Goal: Task Accomplishment & Management: Complete application form

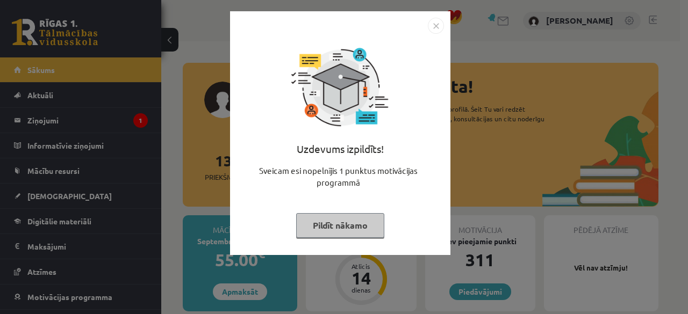
click at [430, 21] on img "Close" at bounding box center [436, 26] width 16 height 16
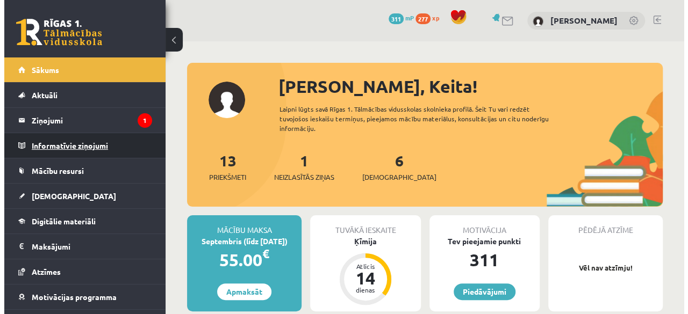
scroll to position [43, 0]
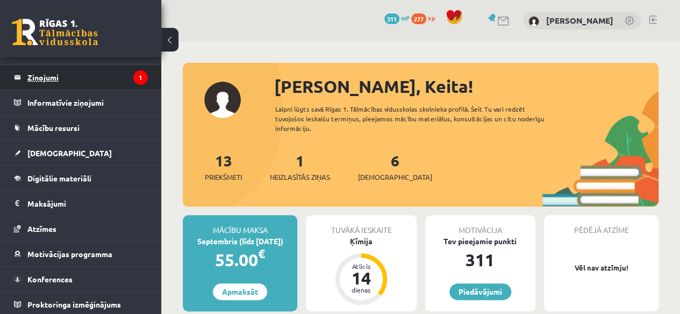
click at [53, 79] on legend "Ziņojumi 1" at bounding box center [87, 77] width 120 height 25
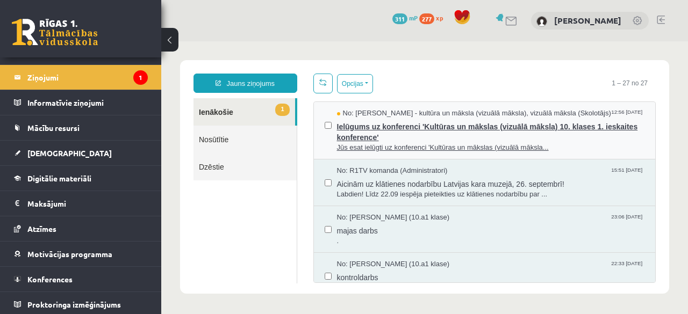
click at [366, 132] on span "Ielūgums uz konferenci 'Kultūras un mākslas (vizuālā māksla) 10. klases 1. iesk…" at bounding box center [491, 131] width 308 height 24
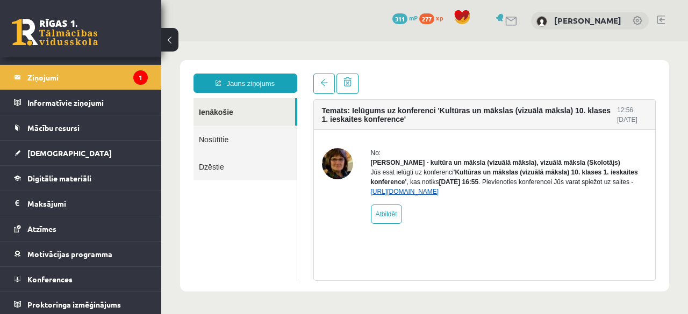
click at [397, 196] on link "https://eskola.r1tv.lv/conferences/4499/join" at bounding box center [405, 192] width 68 height 8
click at [420, 196] on link "https://eskola.r1tv.lv/conferences/4499/join" at bounding box center [405, 192] width 68 height 8
click at [381, 196] on link "https://eskola.r1tv.lv/conferences/4499/join" at bounding box center [405, 192] width 68 height 8
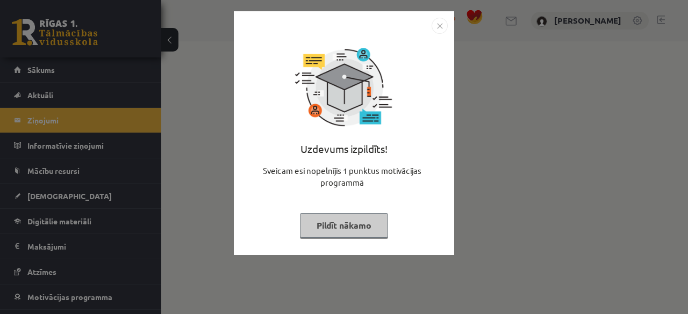
click at [443, 26] on img "Close" at bounding box center [439, 26] width 16 height 16
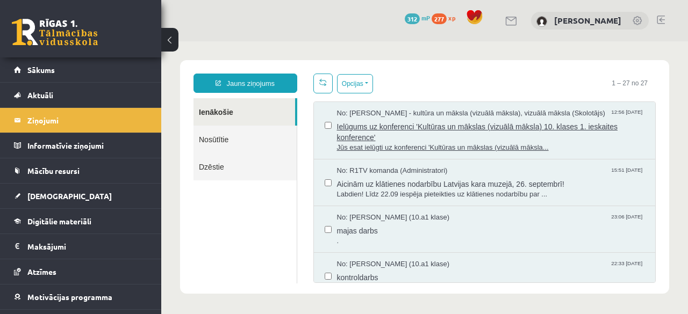
click at [405, 130] on span "Ielūgums uz konferenci 'Kultūras un mākslas (vizuālā māksla) 10. klases 1. iesk…" at bounding box center [491, 131] width 308 height 24
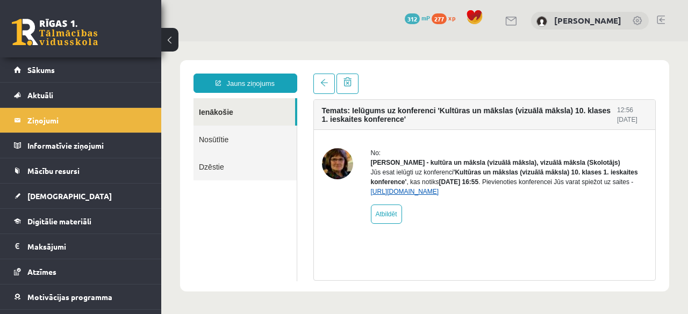
click at [399, 196] on link "https://eskola.r1tv.lv/conferences/4499/join" at bounding box center [405, 192] width 68 height 8
click at [394, 197] on div "Jūs esat ielūgti uz konferenci 'Kultūras un mākslas (vizuālā māksla) 10. klases…" at bounding box center [509, 182] width 277 height 29
click at [396, 196] on link "https://eskola.r1tv.lv/conferences/4499/join" at bounding box center [405, 192] width 68 height 8
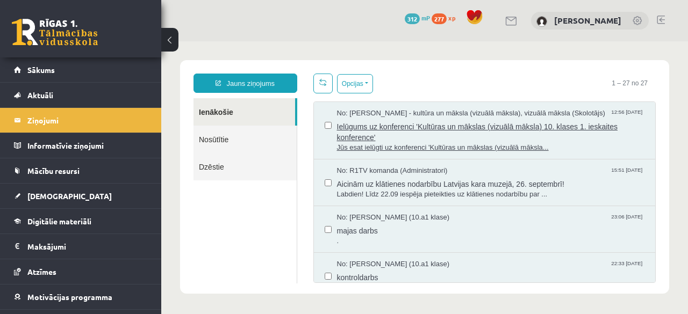
click at [347, 126] on span "Ielūgums uz konferenci 'Kultūras un mākslas (vizuālā māksla) 10. klases 1. iesk…" at bounding box center [491, 131] width 308 height 24
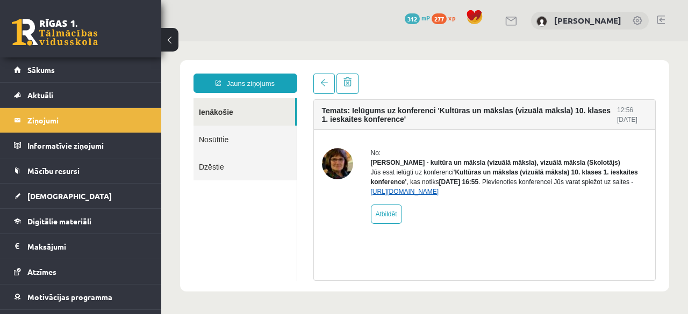
click at [405, 196] on link "[URL][DOMAIN_NAME]" at bounding box center [405, 192] width 68 height 8
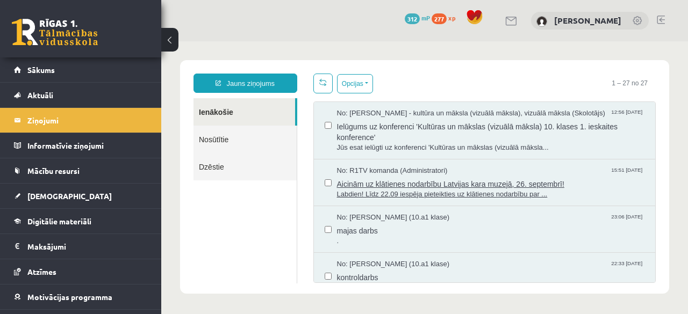
click at [383, 187] on span "Aicinām uz klātienes nodarbību Latvijas kara muzejā, 26. septembrī!" at bounding box center [491, 182] width 308 height 13
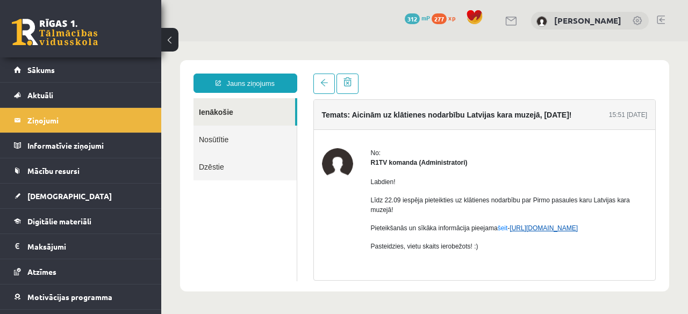
click at [540, 228] on link "https://eskola.r1tv.lv/campaign/35" at bounding box center [543, 229] width 68 height 8
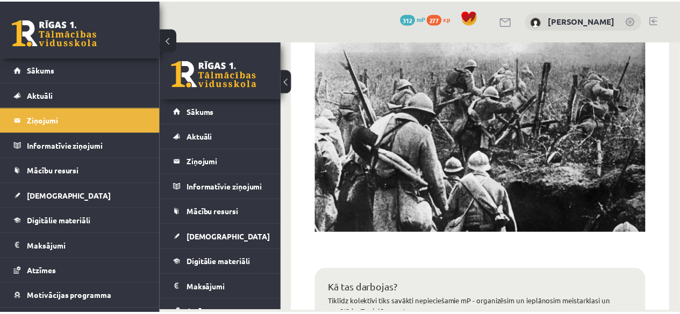
scroll to position [450, 0]
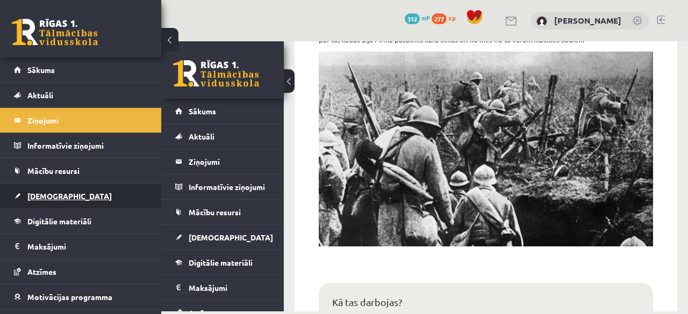
click at [61, 201] on link "[DEMOGRAPHIC_DATA]" at bounding box center [81, 196] width 134 height 25
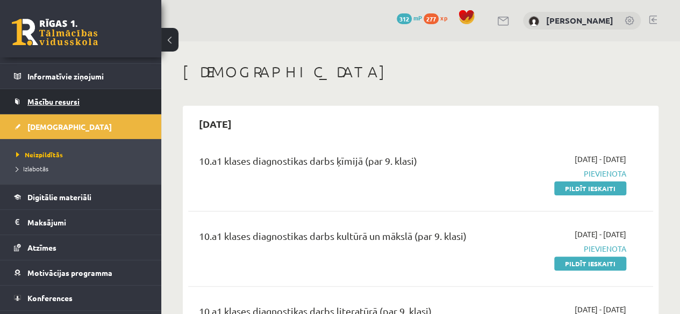
scroll to position [88, 0]
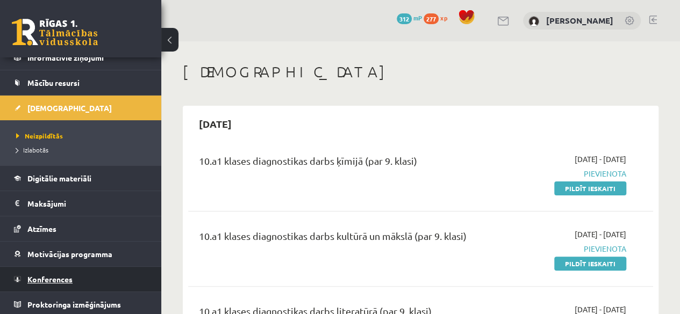
click at [59, 275] on span "Konferences" at bounding box center [49, 280] width 45 height 10
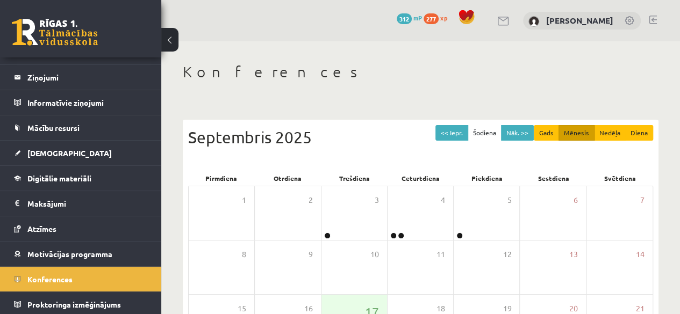
scroll to position [43, 0]
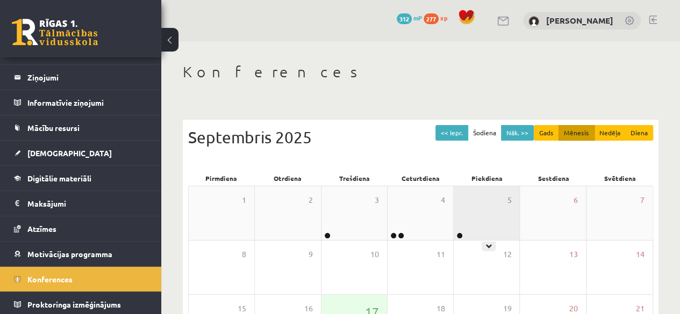
click at [470, 220] on div "5" at bounding box center [486, 213] width 66 height 54
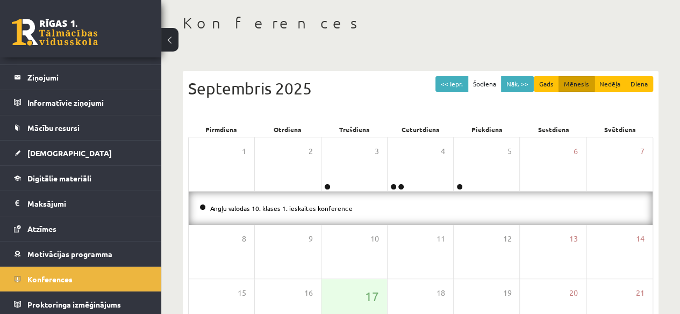
scroll to position [49, 0]
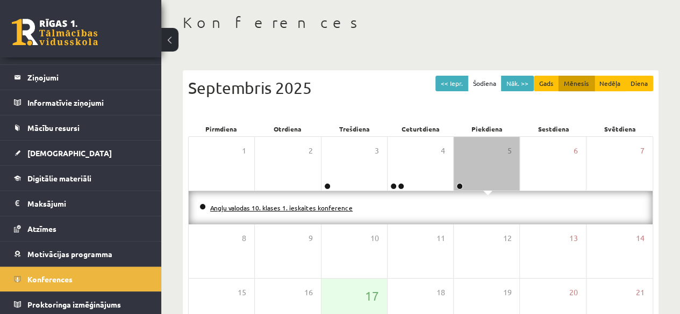
click at [293, 208] on link "Angļu valodas 10. klases 1. ieskaites konference" at bounding box center [281, 208] width 142 height 9
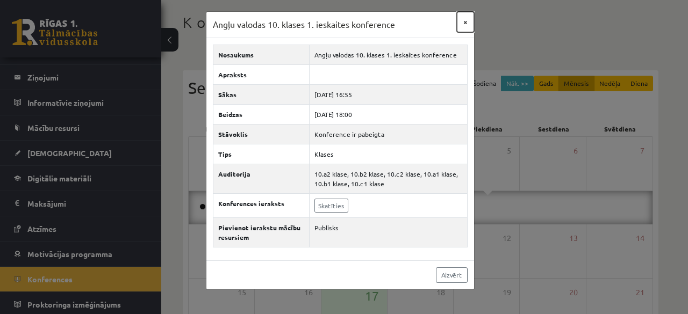
click at [465, 24] on button "×" at bounding box center [465, 22] width 17 height 20
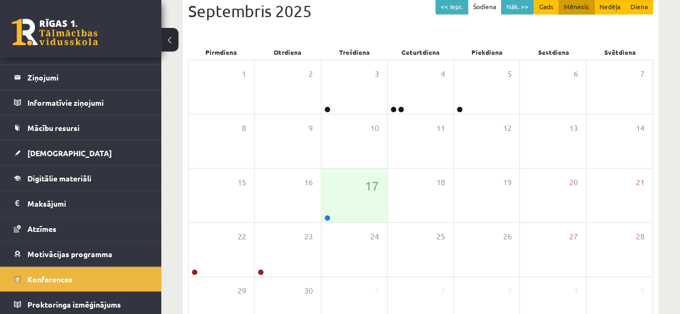
scroll to position [127, 0]
click at [331, 216] on div "17" at bounding box center [354, 195] width 66 height 54
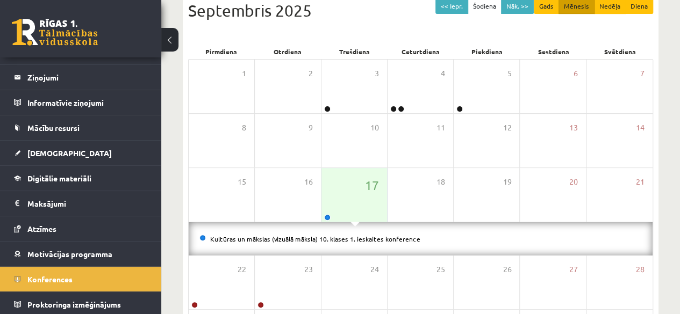
click at [331, 241] on link "Kultūras un mākslas (vizuālā māksla) 10. klases 1. ieskaites konference" at bounding box center [315, 239] width 210 height 9
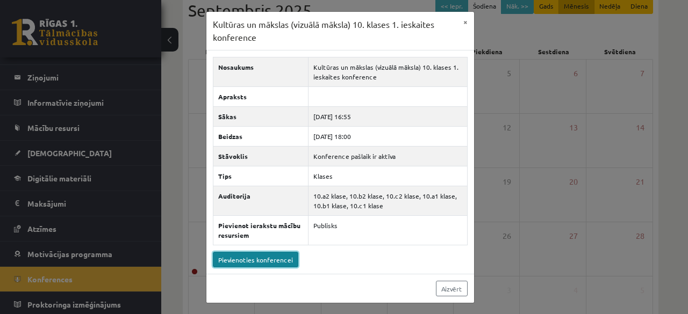
click at [277, 261] on link "Pievienoties konferencei" at bounding box center [255, 260] width 85 height 16
click at [464, 20] on button "×" at bounding box center [465, 22] width 17 height 20
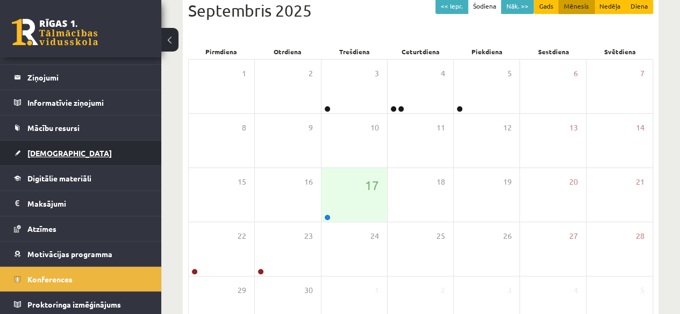
click at [53, 155] on span "[DEMOGRAPHIC_DATA]" at bounding box center [69, 153] width 84 height 10
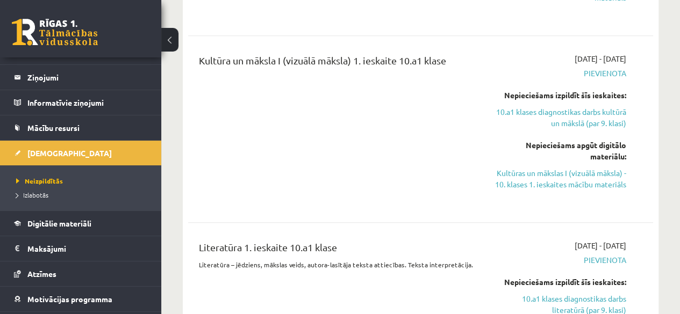
scroll to position [512, 0]
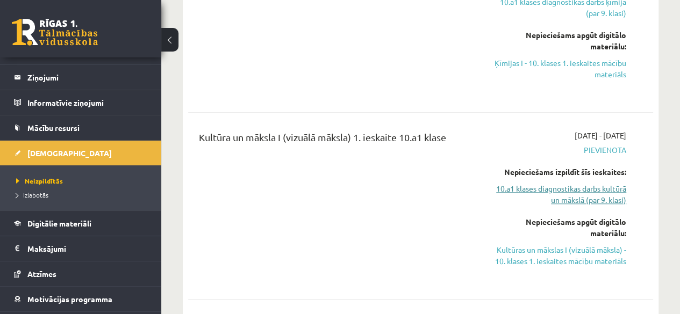
click at [597, 195] on link "10.a1 klases diagnostikas darbs kultūrā un mākslā (par 9. klasi)" at bounding box center [560, 194] width 132 height 23
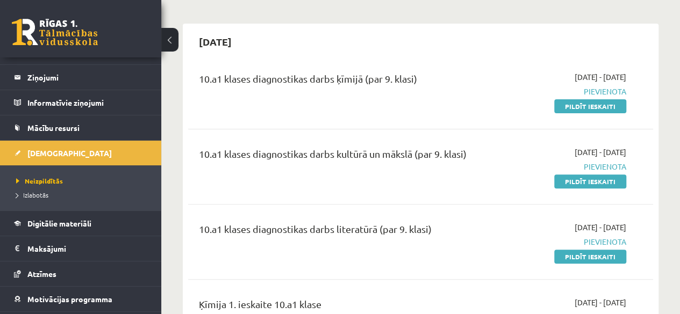
scroll to position [66, 0]
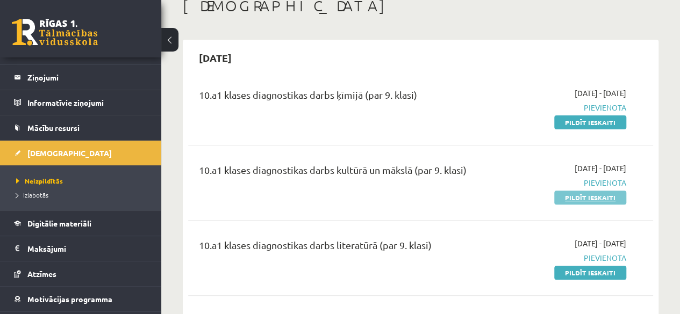
click at [595, 197] on link "Pildīt ieskaiti" at bounding box center [590, 198] width 72 height 14
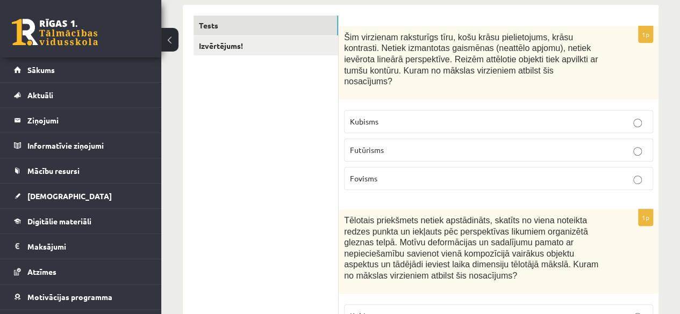
scroll to position [176, 0]
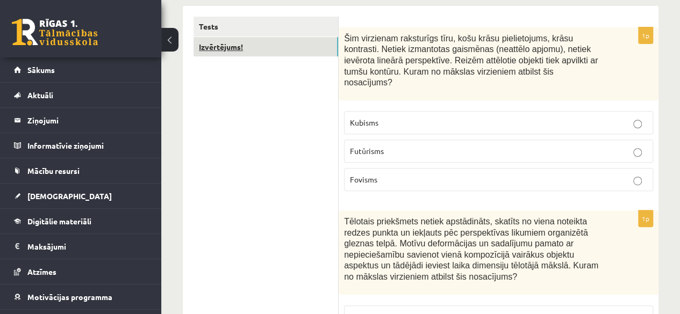
click at [285, 47] on link "Izvērtējums!" at bounding box center [265, 47] width 145 height 20
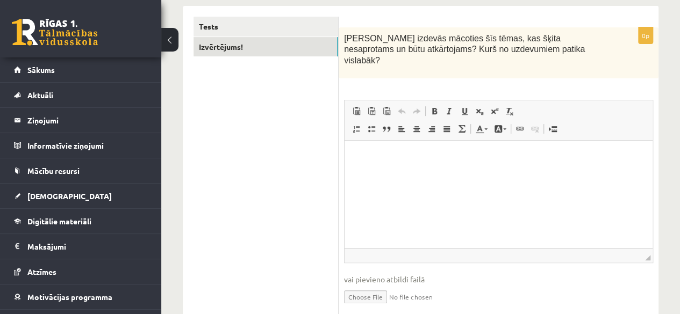
scroll to position [0, 0]
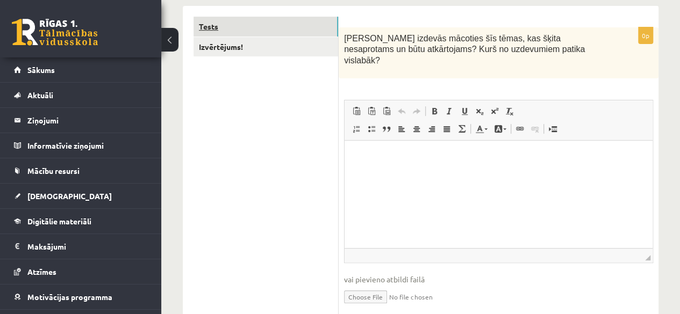
click at [304, 32] on link "Tests" at bounding box center [265, 27] width 145 height 20
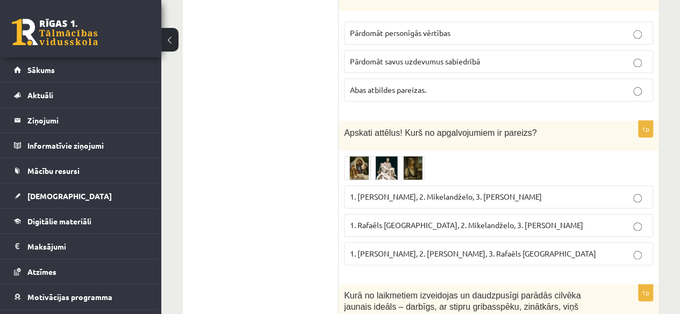
scroll to position [637, 0]
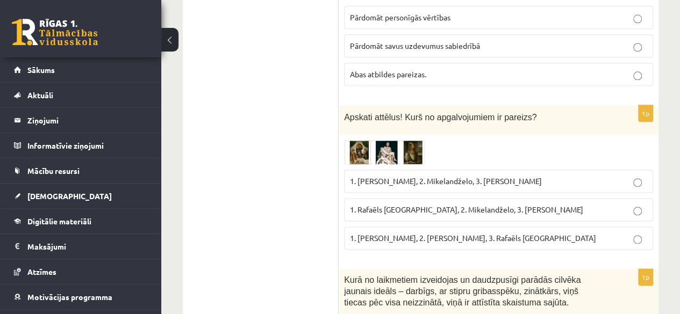
click at [358, 140] on img at bounding box center [384, 152] width 81 height 25
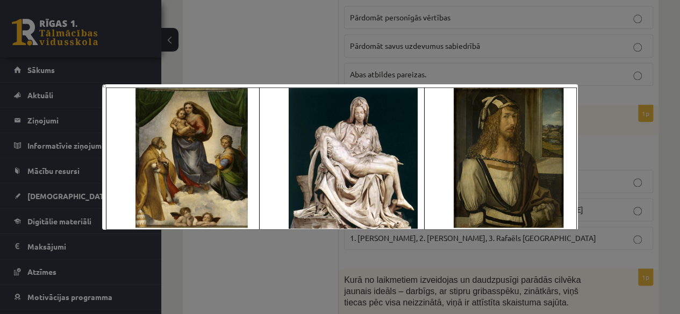
click at [596, 150] on div at bounding box center [340, 157] width 680 height 314
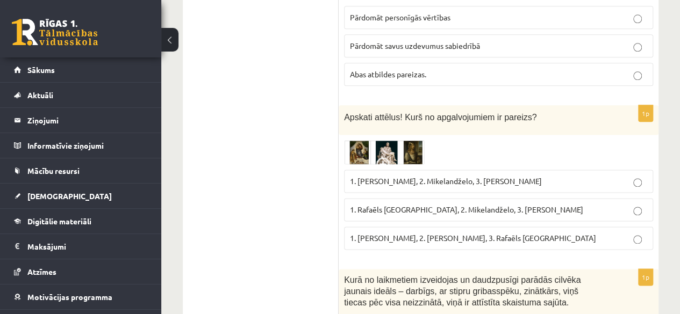
click at [417, 140] on img at bounding box center [384, 152] width 81 height 25
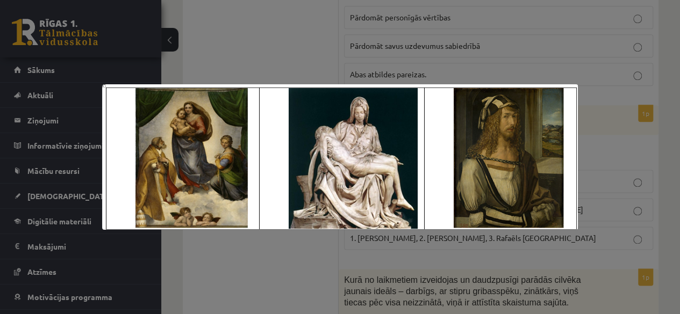
click at [604, 82] on div at bounding box center [340, 157] width 680 height 314
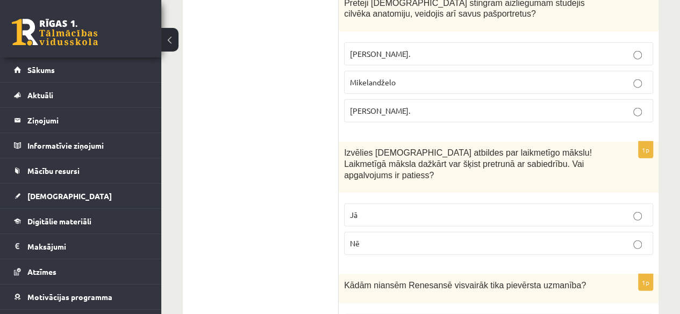
scroll to position [1260, 0]
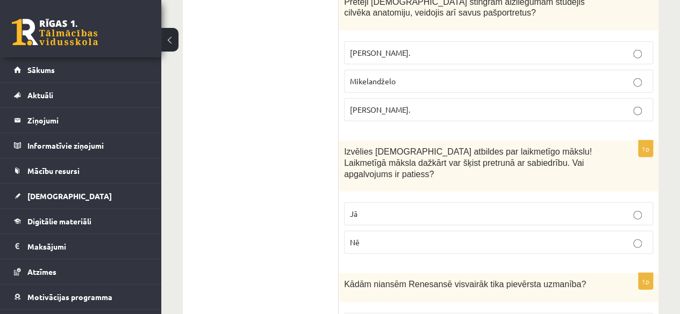
click at [396, 203] on label "Jā" at bounding box center [498, 214] width 309 height 23
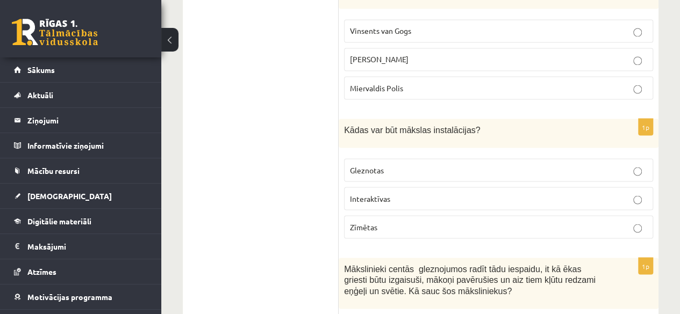
scroll to position [5192, 0]
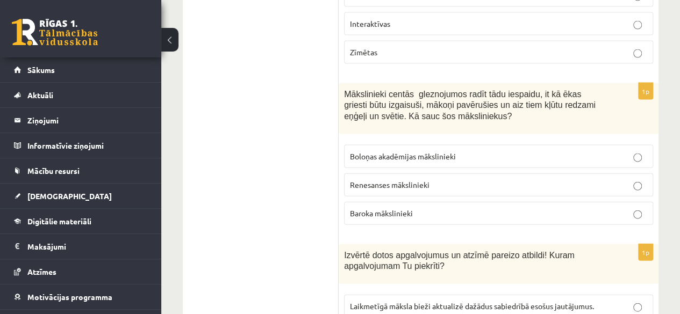
drag, startPoint x: 340, startPoint y: 213, endPoint x: 465, endPoint y: 340, distance: 177.8
copy form "Šim virzienam raksturīgs tīru, košu krāsu pielietojums, krāsu kontrasti. Netiek…"
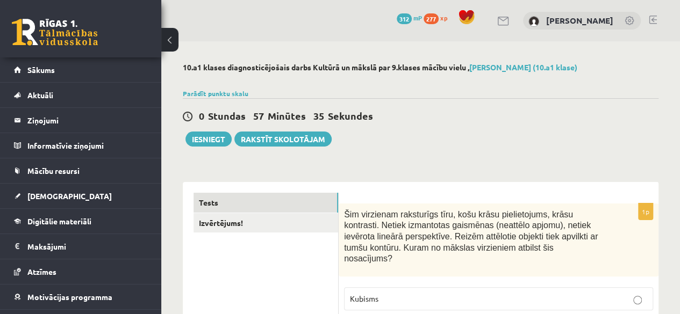
scroll to position [218, 0]
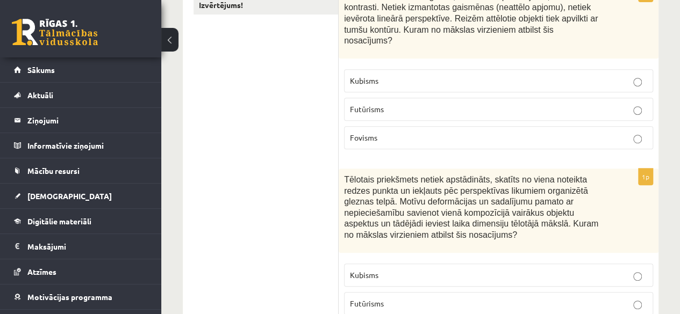
click at [374, 132] on p "Fovisms" at bounding box center [498, 137] width 297 height 11
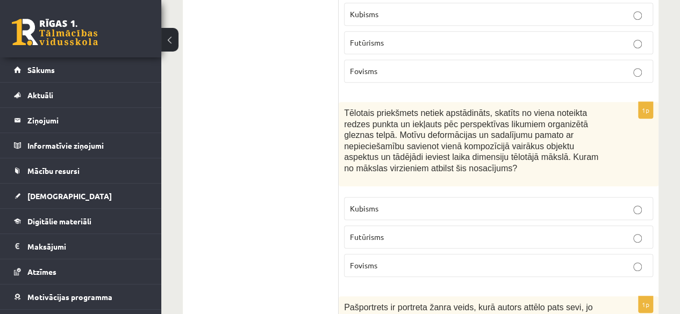
scroll to position [287, 0]
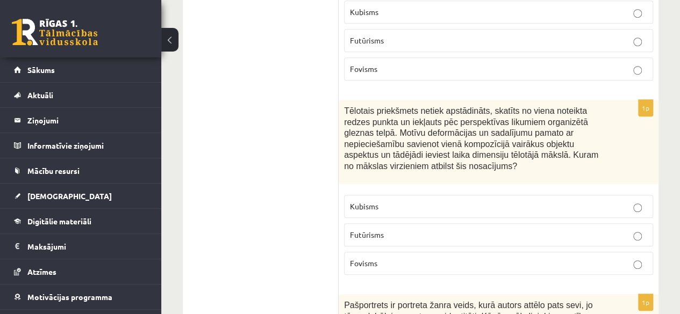
click at [371, 190] on fieldset "Kubisms Futūrisms Fovisms" at bounding box center [498, 234] width 309 height 89
click at [371, 201] on span "Kubisms" at bounding box center [364, 206] width 28 height 10
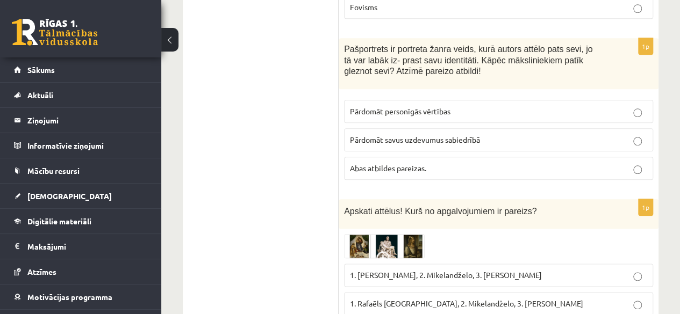
scroll to position [546, 0]
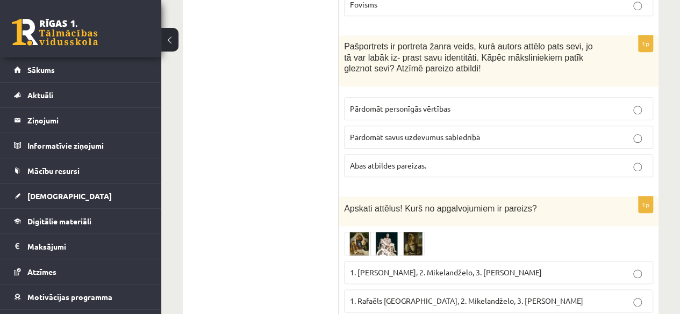
click at [407, 160] on p "Abas atbildes pareizas." at bounding box center [498, 165] width 297 height 11
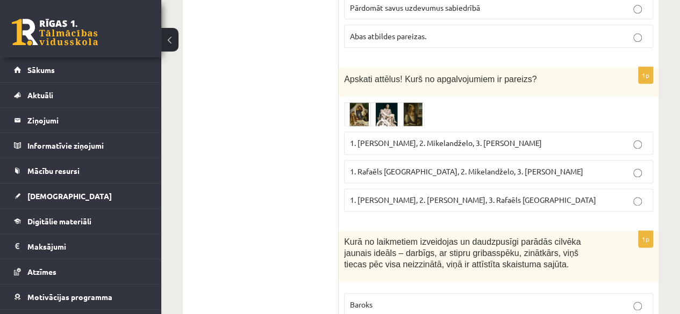
scroll to position [701, 0]
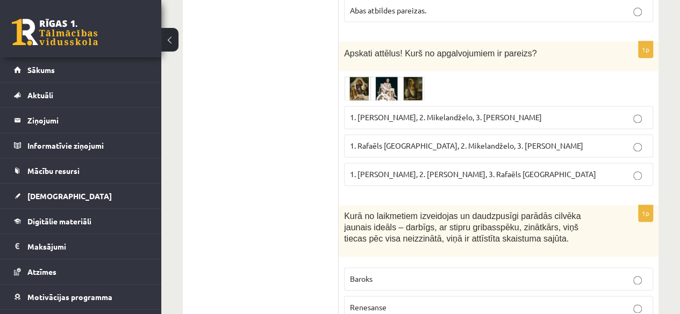
click at [390, 112] on span "1. Leonardo da Vinči, 2. Mikelandželo, 3. Albrehts Dīrers" at bounding box center [446, 117] width 192 height 10
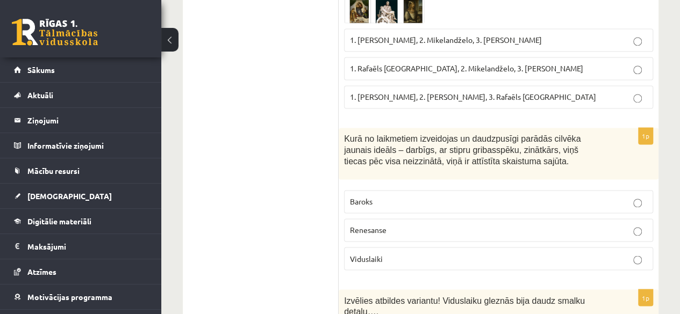
scroll to position [786, 0]
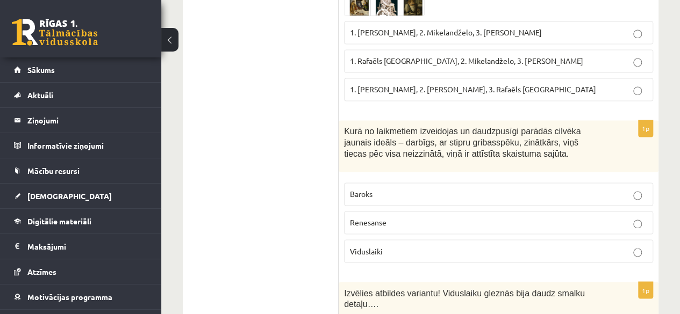
click at [376, 217] on p "Renesanse" at bounding box center [498, 222] width 297 height 11
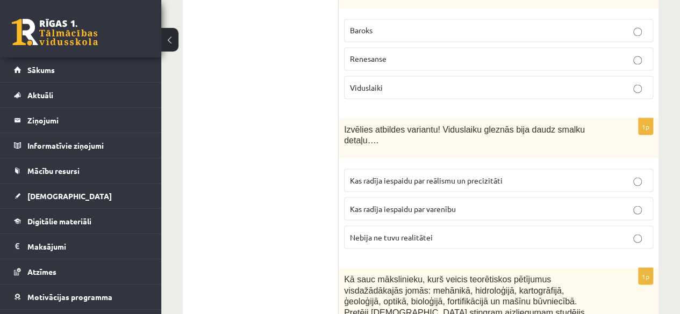
scroll to position [947, 0]
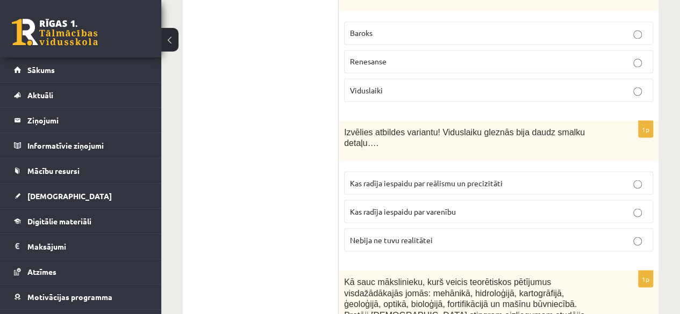
click at [386, 171] on label "Kas radīja iespaidu par reālismu un precizitāti" at bounding box center [498, 182] width 309 height 23
click at [388, 206] on span "Kas radīja iespaidu par varenību" at bounding box center [403, 211] width 106 height 10
click at [387, 171] on label "Kas radīja iespaidu par reālismu un precizitāti" at bounding box center [498, 182] width 309 height 23
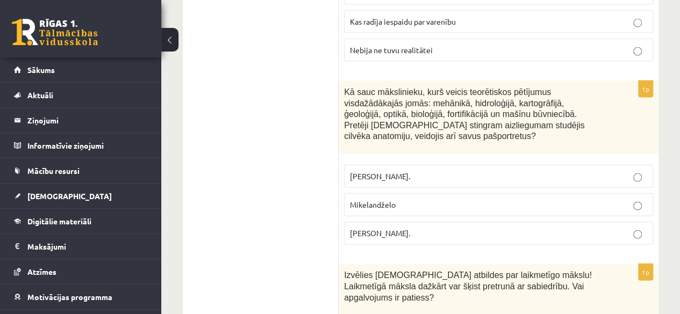
scroll to position [1137, 0]
click at [377, 228] on span "Leonardo da Vinči." at bounding box center [380, 233] width 60 height 10
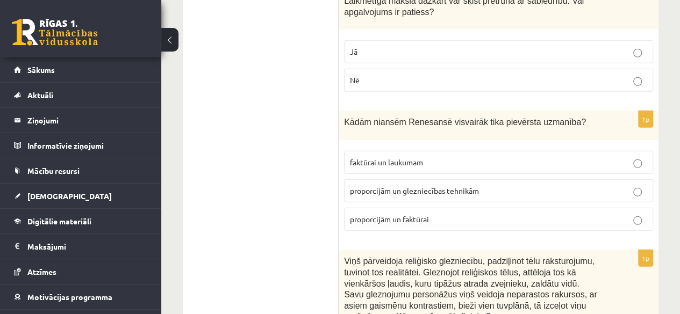
scroll to position [1423, 0]
click at [382, 179] on label "proporcijām un glezniecības tehnikām" at bounding box center [498, 190] width 309 height 23
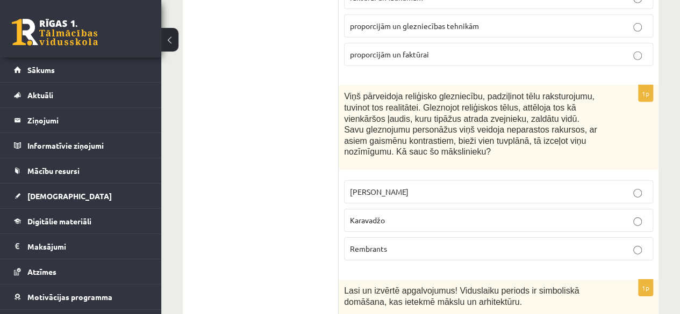
scroll to position [1593, 0]
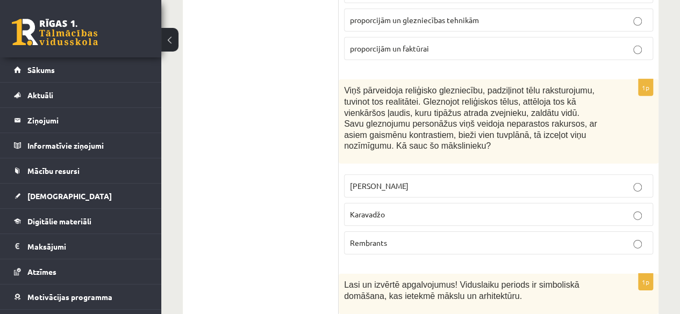
click at [377, 210] on span "Karavadžo" at bounding box center [367, 215] width 35 height 10
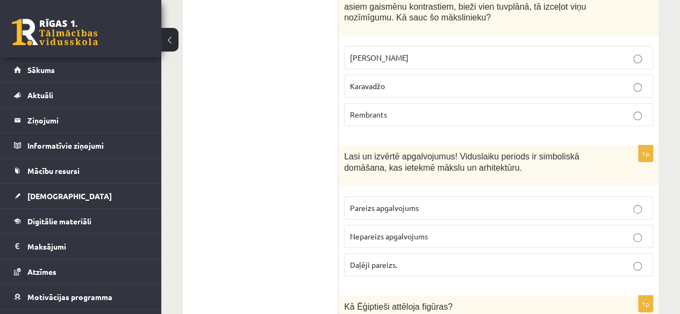
scroll to position [1740, 0]
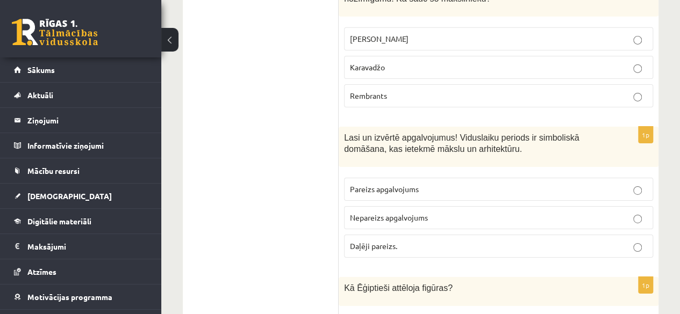
click at [405, 178] on label "Pareizs apgalvojums" at bounding box center [498, 189] width 309 height 23
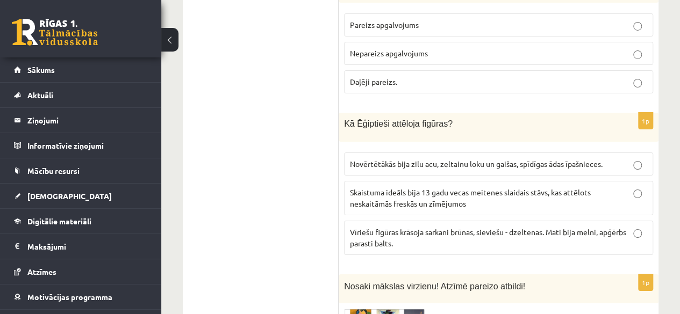
scroll to position [1905, 0]
click at [378, 227] on span "Vīriešu figūras krāsoja sarkani brūnas, sieviešu - dzeltenas. Mati bija melni, …" at bounding box center [488, 237] width 276 height 21
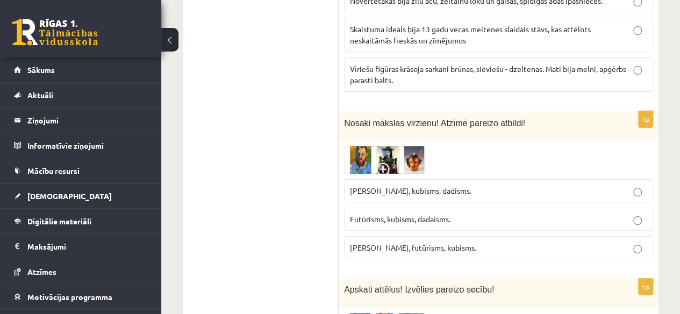
scroll to position [2052, 0]
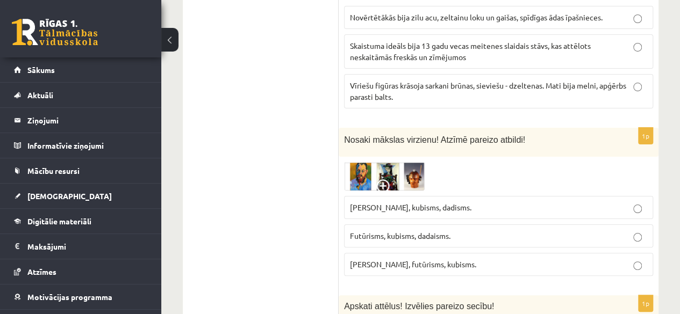
drag, startPoint x: 378, startPoint y: 172, endPoint x: 306, endPoint y: 190, distance: 74.1
click at [385, 179] on span at bounding box center [384, 187] width 17 height 17
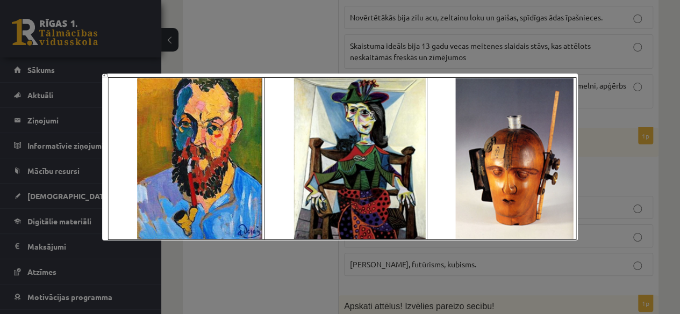
click at [378, 46] on div at bounding box center [340, 157] width 680 height 314
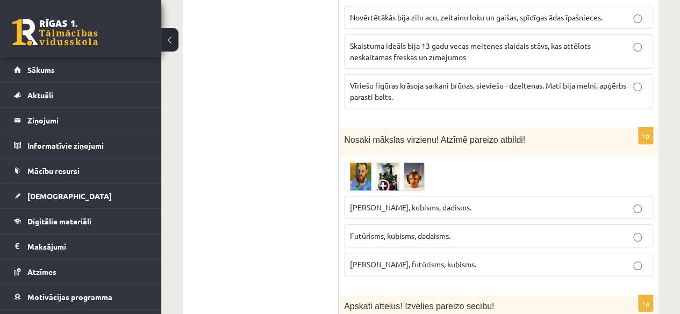
click at [376, 196] on label "Fovisms, kubisms, dadisms." at bounding box center [498, 207] width 309 height 23
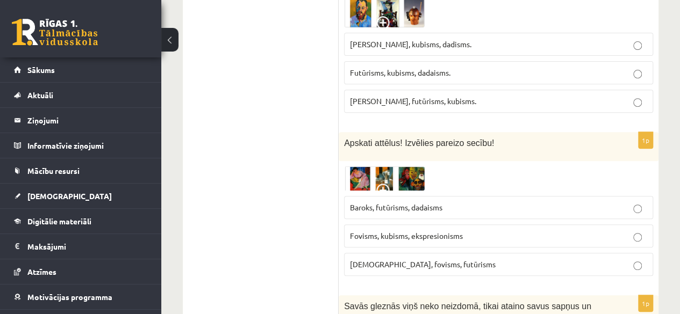
scroll to position [2230, 0]
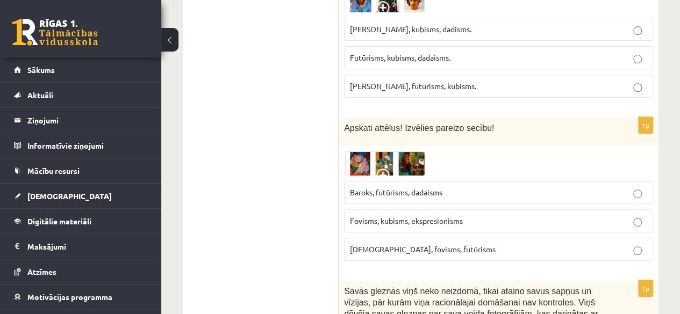
click at [376, 151] on img at bounding box center [384, 163] width 81 height 25
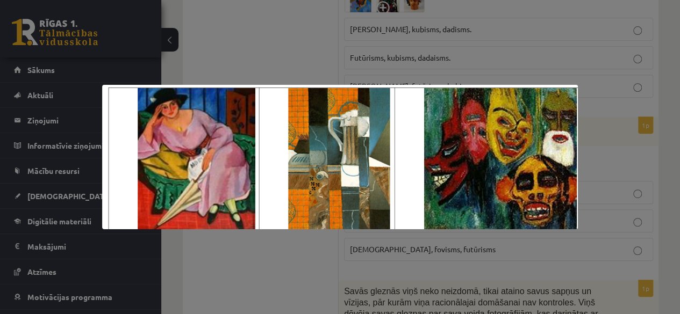
click at [602, 117] on div at bounding box center [340, 157] width 680 height 314
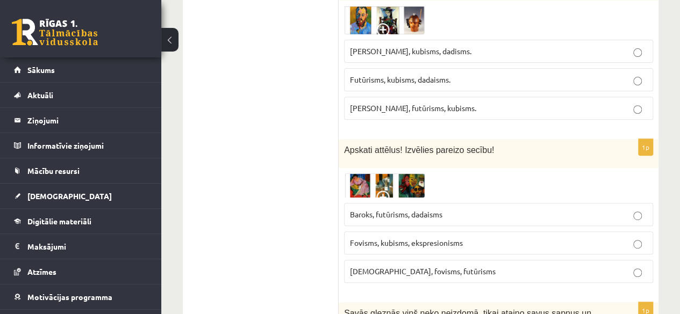
scroll to position [2208, 0]
click at [398, 209] on span "Baroks, futūrisms, dadaisms" at bounding box center [396, 214] width 92 height 10
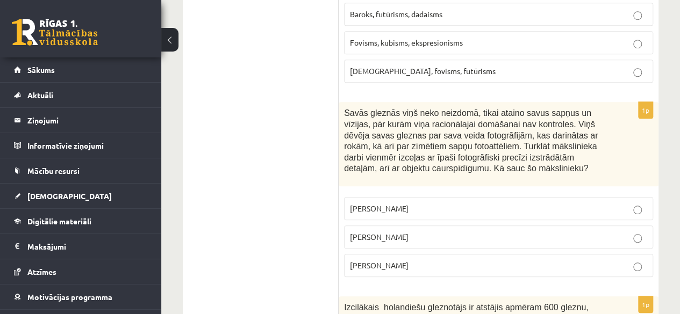
scroll to position [2408, 0]
click at [379, 233] on span "Salvadors Dalī" at bounding box center [379, 238] width 59 height 10
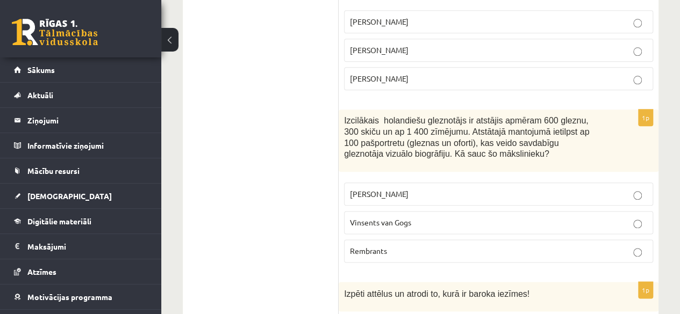
scroll to position [2609, 0]
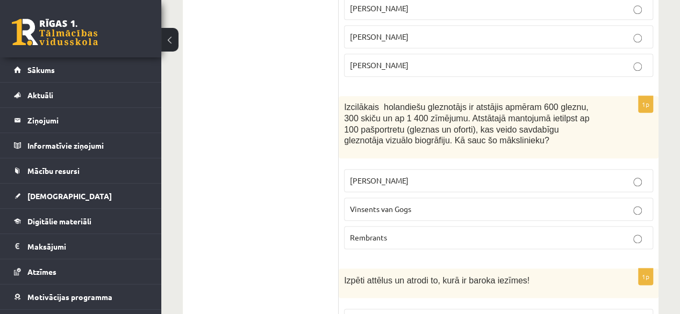
click at [375, 232] on p "Rembrants" at bounding box center [498, 237] width 297 height 11
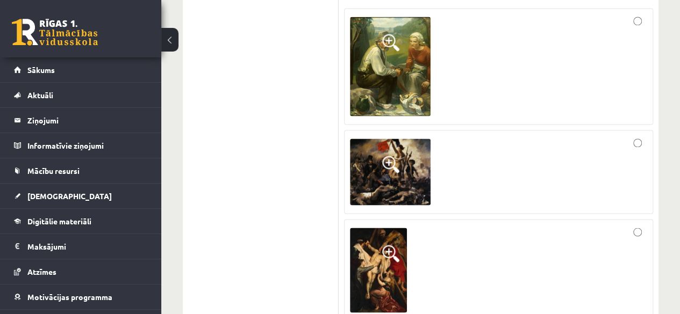
scroll to position [2914, 0]
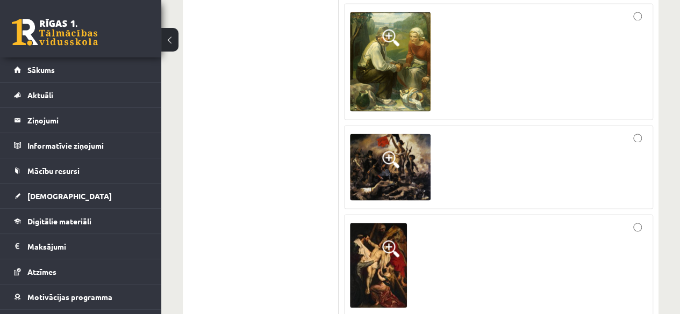
click at [427, 220] on div at bounding box center [498, 265] width 297 height 90
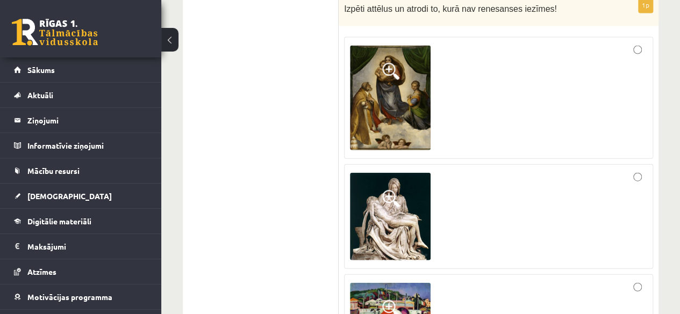
scroll to position [3253, 0]
click at [453, 281] on div at bounding box center [498, 316] width 297 height 71
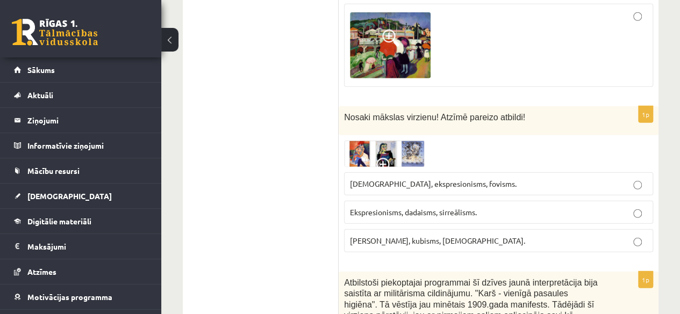
scroll to position [3526, 0]
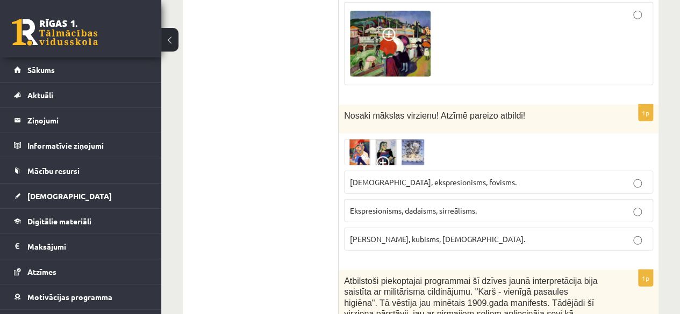
click at [371, 139] on img at bounding box center [384, 152] width 81 height 26
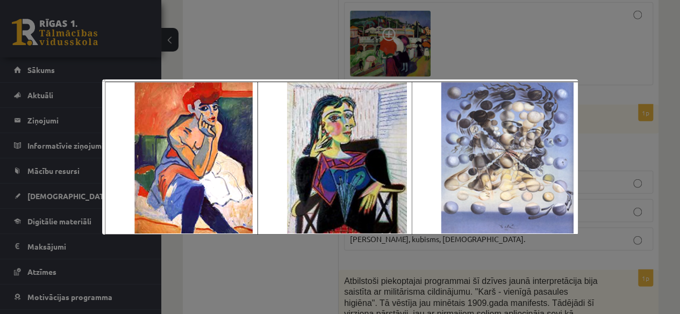
click at [400, 61] on div at bounding box center [340, 157] width 680 height 314
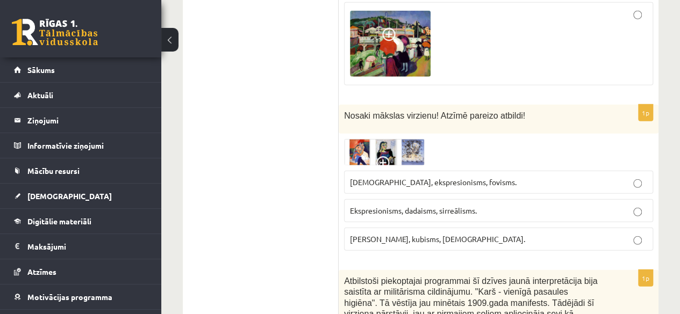
click at [383, 139] on img at bounding box center [384, 152] width 81 height 26
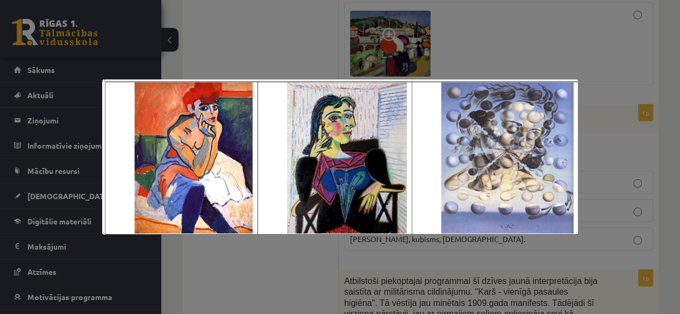
click at [395, 30] on div at bounding box center [340, 157] width 680 height 314
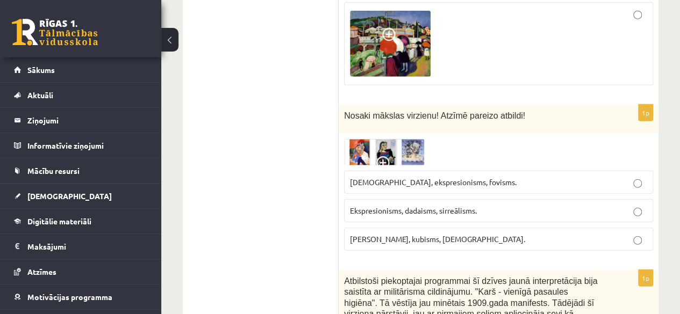
click at [395, 139] on img at bounding box center [384, 152] width 81 height 26
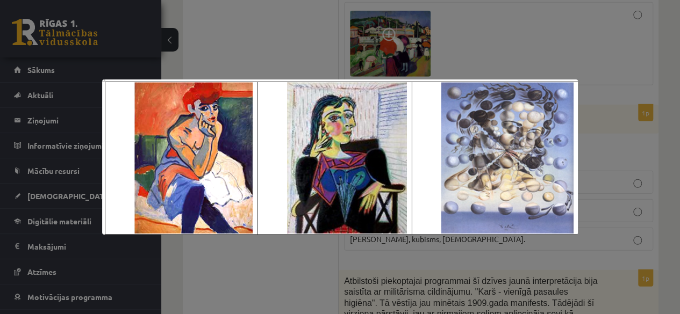
click at [390, 68] on div at bounding box center [340, 157] width 680 height 314
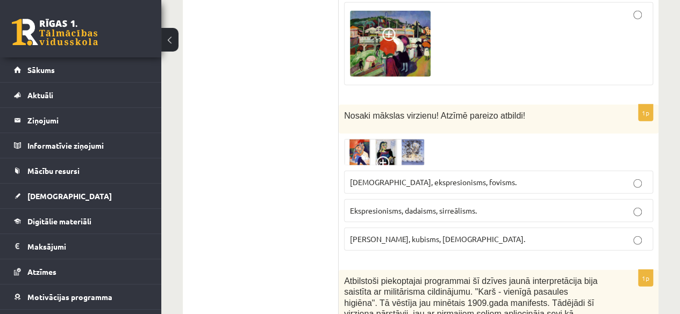
click at [387, 234] on span "Fovisms, kubisms, sirreālisms." at bounding box center [437, 239] width 175 height 10
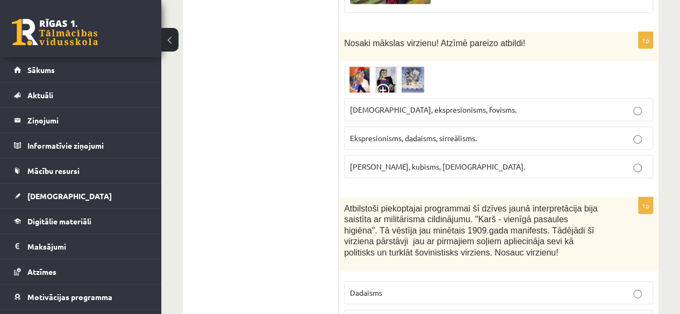
scroll to position [3599, 0]
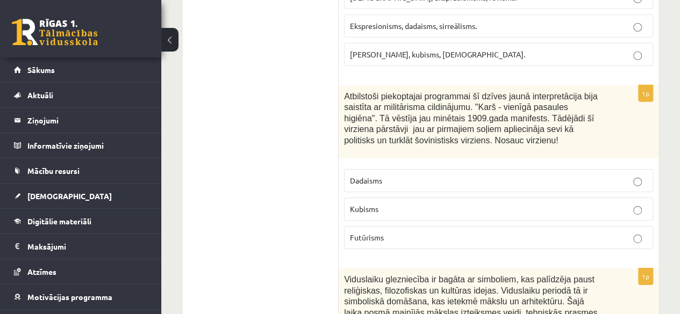
click at [377, 226] on label "Futūrisms" at bounding box center [498, 237] width 309 height 23
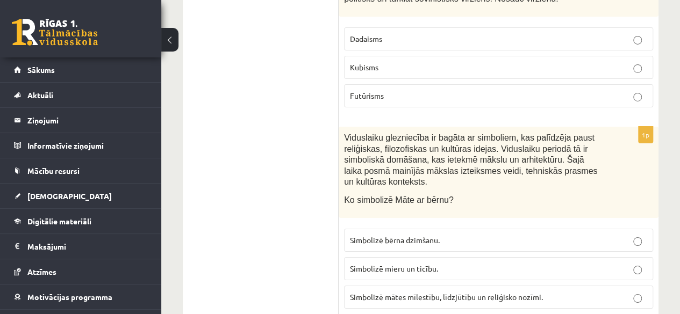
scroll to position [3853, 0]
click at [379, 291] on p "Simbolizē mātes mīlestību, līdzjūtību un reliģisko nozīmi." at bounding box center [498, 296] width 297 height 11
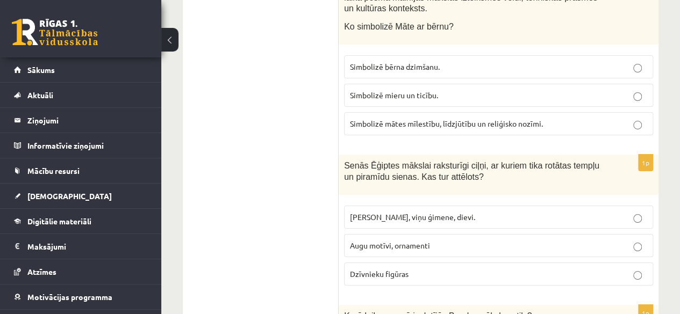
scroll to position [4048, 0]
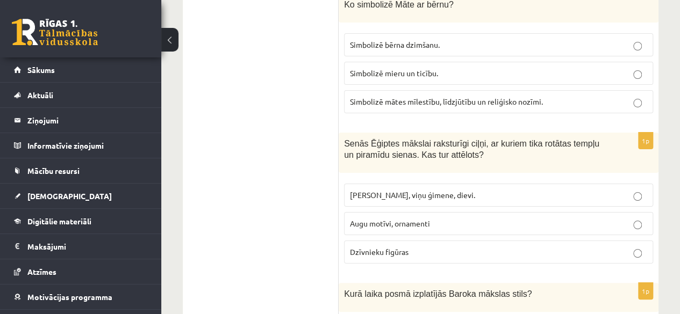
click at [375, 190] on span "Faraoni, viņu ģimene, dievi." at bounding box center [412, 195] width 125 height 10
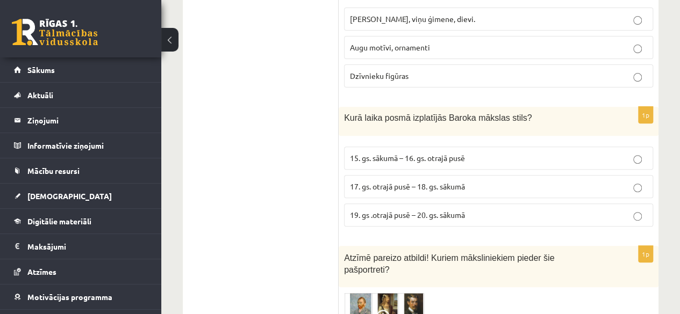
scroll to position [4224, 0]
click at [365, 175] on label "17. gs. otrajā pusē – 18. gs. sākumā" at bounding box center [498, 186] width 309 height 23
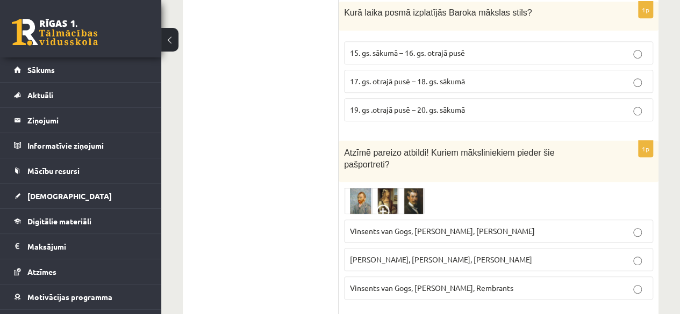
scroll to position [4381, 0]
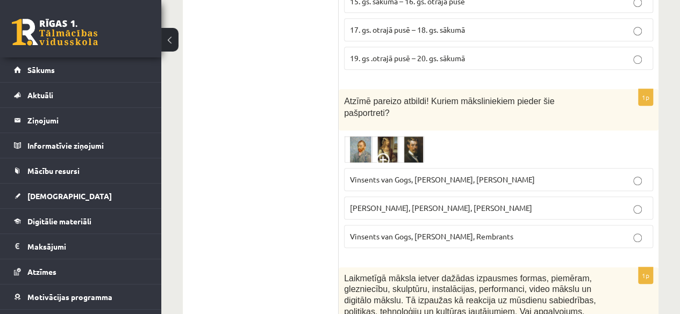
click at [401, 136] on img at bounding box center [384, 149] width 81 height 27
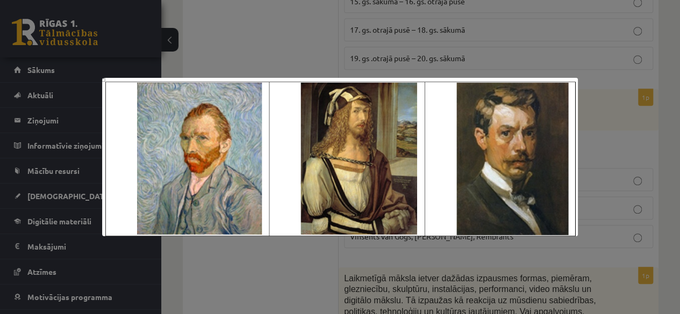
click at [393, 62] on div at bounding box center [340, 157] width 680 height 314
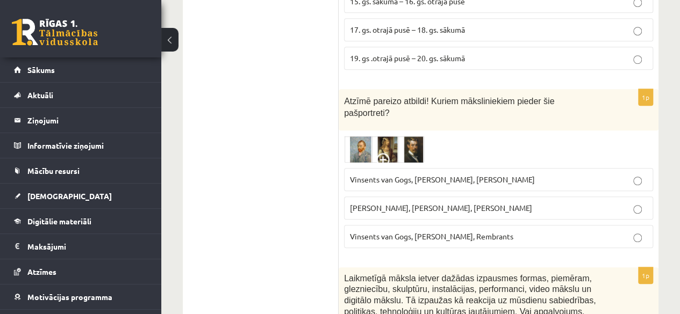
click at [399, 136] on img at bounding box center [384, 149] width 81 height 27
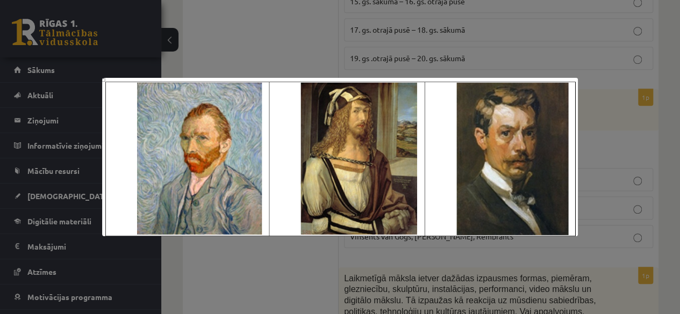
click at [405, 66] on div at bounding box center [340, 157] width 680 height 314
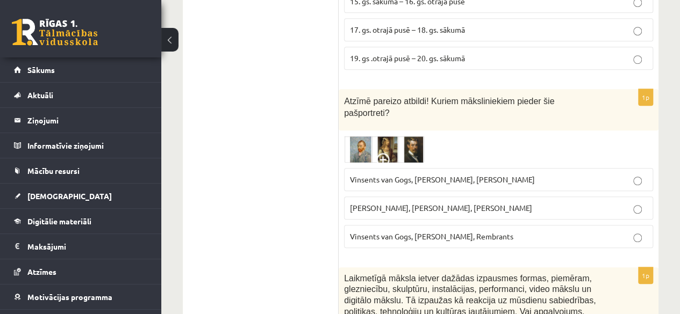
click at [398, 175] on span "Vinsents van Gogs, Albrehts Dīrers, Janis Rozentāls" at bounding box center [442, 180] width 185 height 10
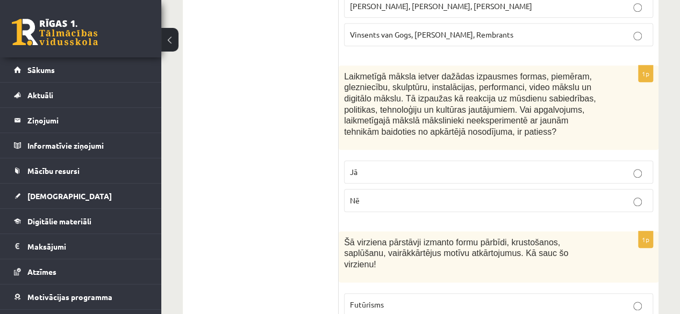
scroll to position [4526, 0]
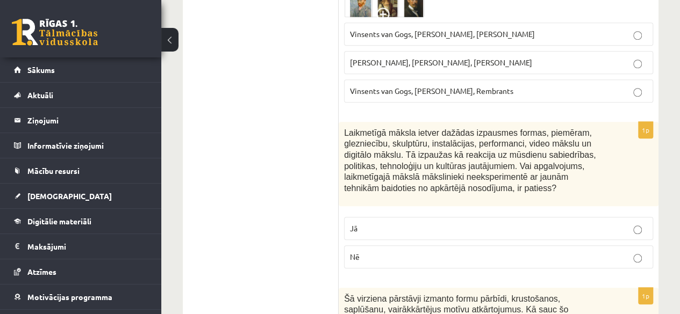
click at [352, 252] on span "Nē" at bounding box center [355, 257] width 10 height 10
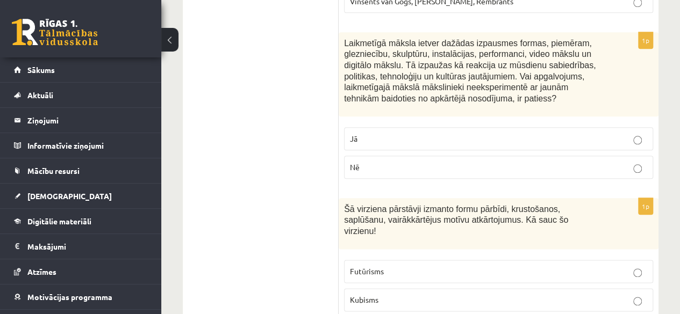
scroll to position [4663, 0]
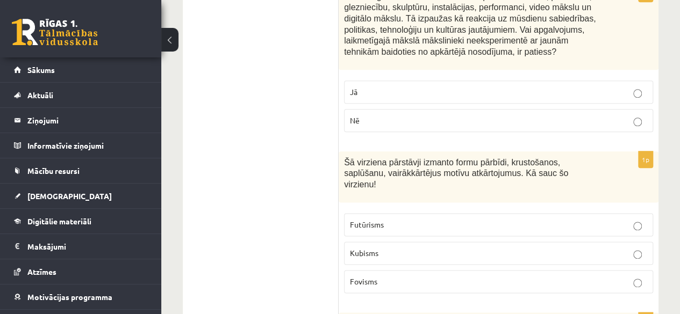
click at [375, 242] on label "Kubisms" at bounding box center [498, 253] width 309 height 23
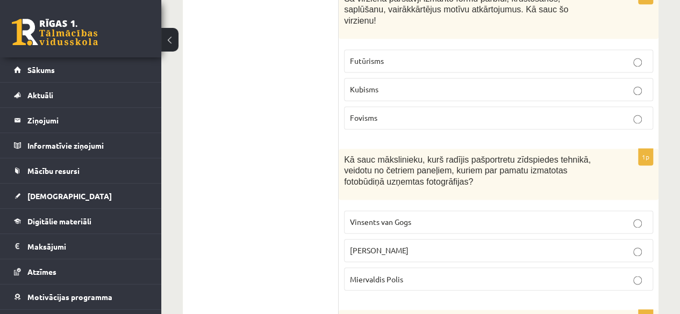
click at [372, 239] on label "Endijs Vorhols" at bounding box center [498, 250] width 309 height 23
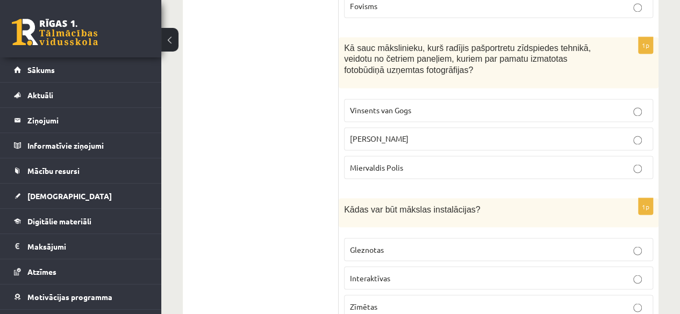
scroll to position [4958, 0]
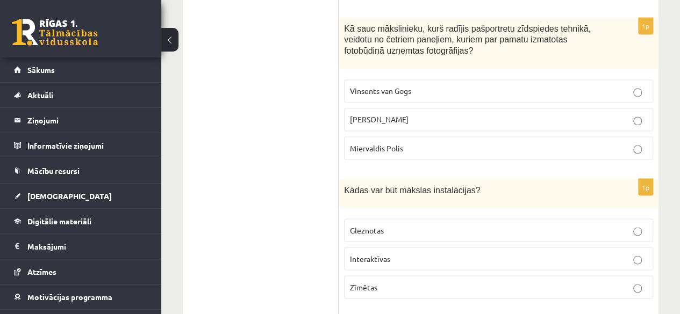
click at [380, 247] on label "Interaktīvas" at bounding box center [498, 258] width 309 height 23
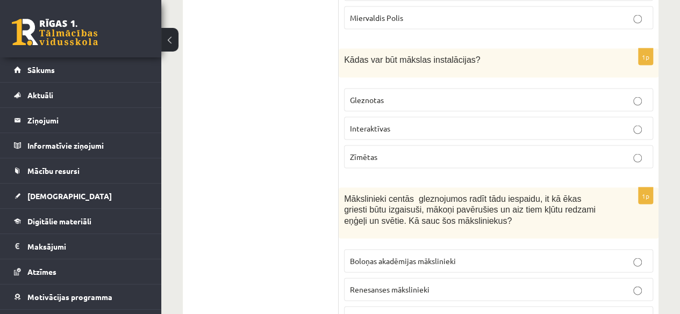
scroll to position [5089, 0]
click at [386, 306] on label "Baroka mākslinieki" at bounding box center [498, 317] width 309 height 23
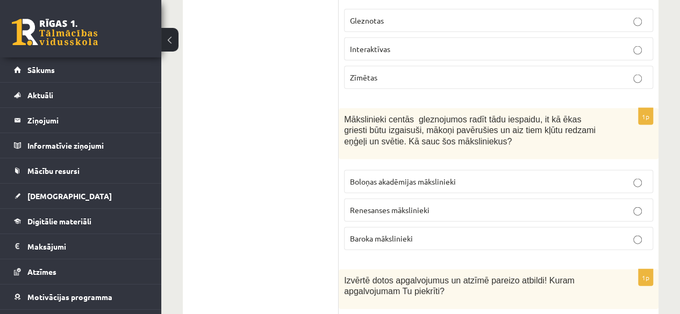
scroll to position [5192, 0]
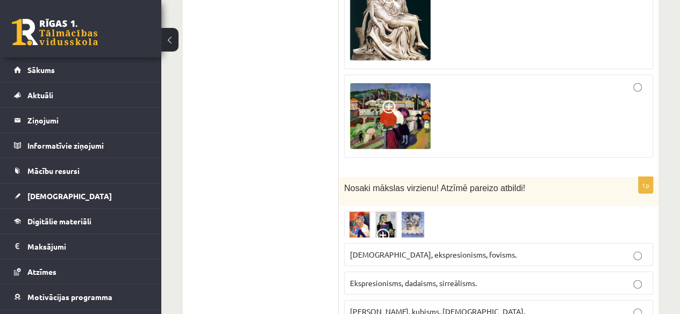
scroll to position [3464, 0]
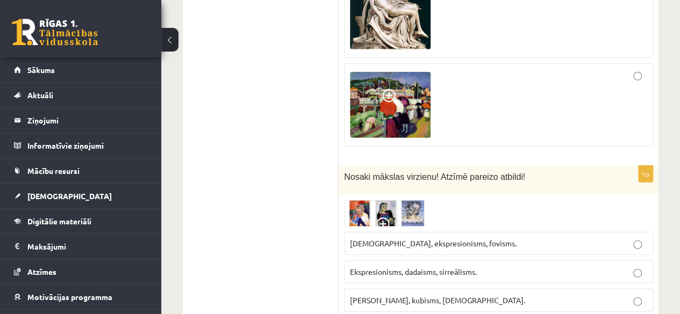
click at [394, 200] on img at bounding box center [384, 213] width 81 height 26
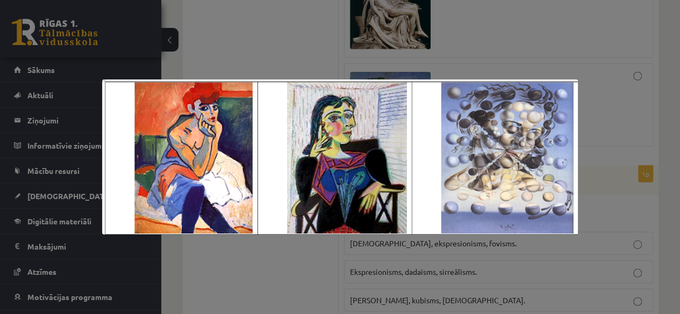
click at [268, 140] on img at bounding box center [340, 157] width 476 height 155
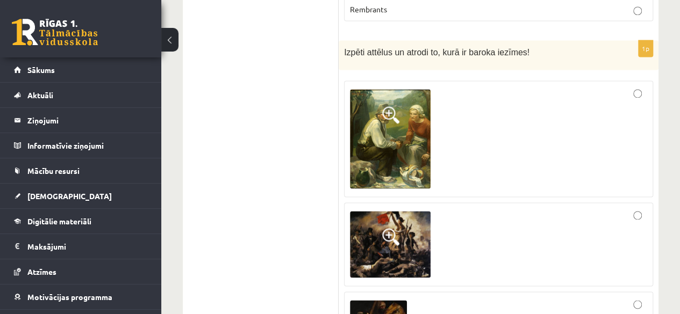
scroll to position [2837, 0]
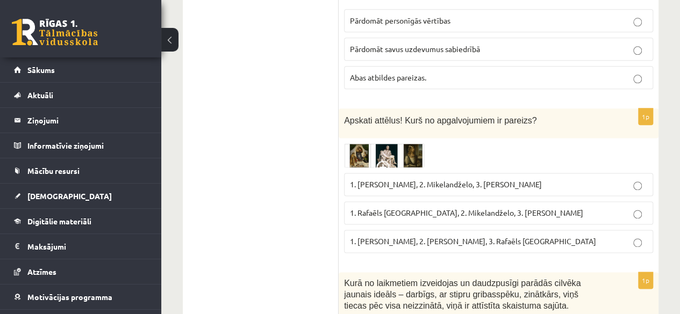
scroll to position [635, 0]
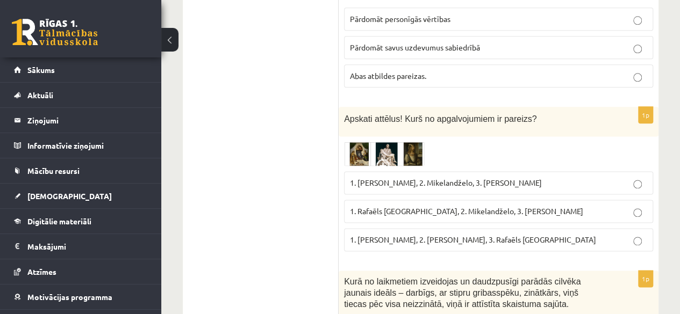
click at [384, 142] on img at bounding box center [384, 154] width 81 height 25
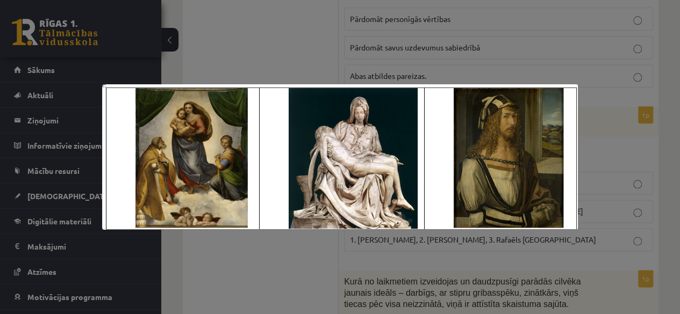
click at [333, 53] on div at bounding box center [340, 157] width 680 height 314
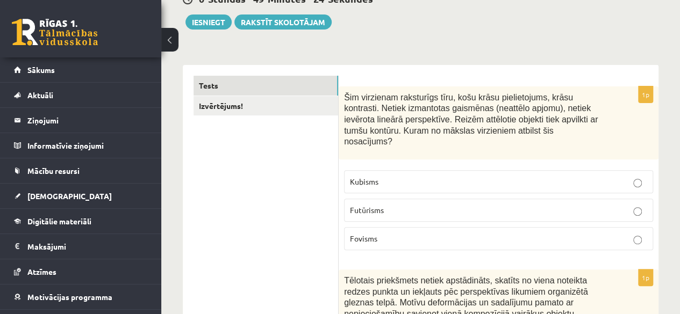
scroll to position [0, 0]
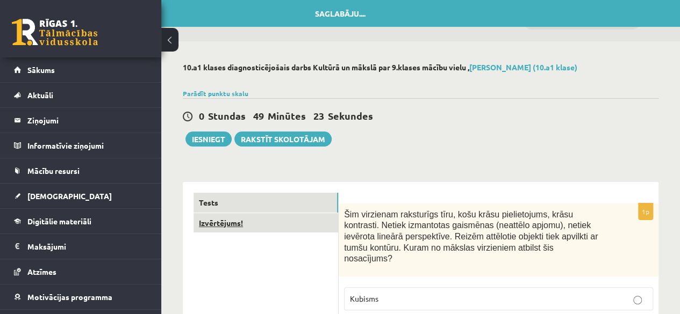
click at [247, 221] on link "Izvērtējums!" at bounding box center [265, 223] width 145 height 20
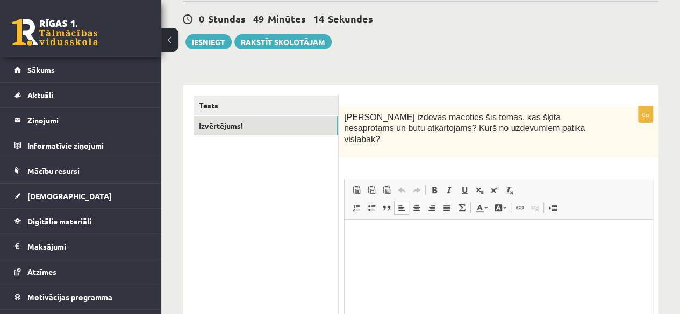
click at [399, 248] on html at bounding box center [498, 236] width 308 height 33
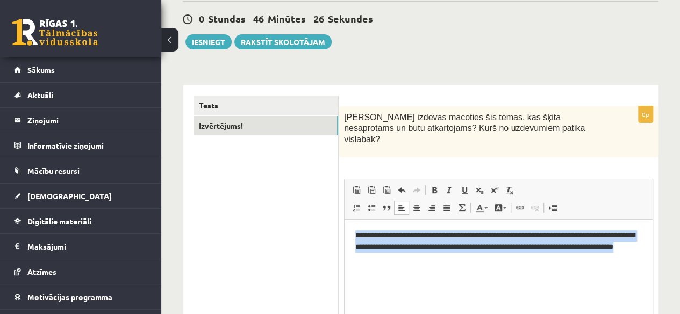
drag, startPoint x: 442, startPoint y: 259, endPoint x: 348, endPoint y: 239, distance: 96.2
click at [348, 239] on html "**********" at bounding box center [498, 247] width 308 height 55
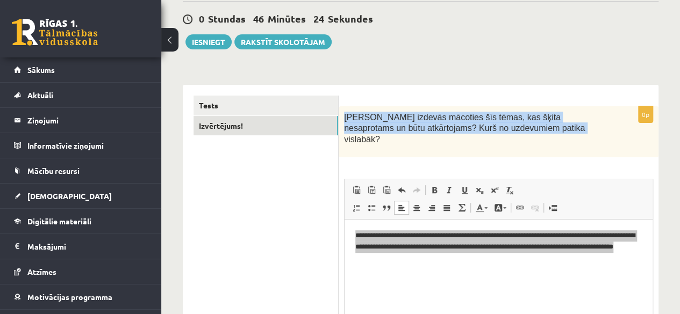
drag, startPoint x: 342, startPoint y: 111, endPoint x: 573, endPoint y: 137, distance: 231.9
click at [573, 137] on div "Kas izdevās mācoties šīs tēmas, kas šķita nesaprotams un būtu atkārtojams? Kurš…" at bounding box center [498, 131] width 320 height 51
click at [400, 131] on span "Kas izdevās mācoties šīs tēmas, kas šķita nesaprotams un būtu atkārtojams? Kurš…" at bounding box center [464, 128] width 241 height 31
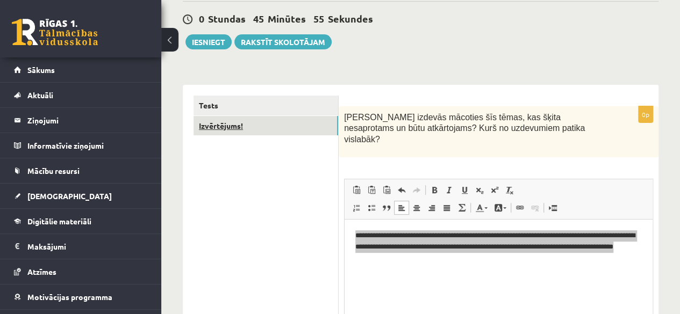
drag, startPoint x: 529, startPoint y: 131, endPoint x: 311, endPoint y: 122, distance: 217.7
click at [311, 122] on div "**********" at bounding box center [420, 249] width 475 height 328
copy div "Izvērtējums! 0p Kas izdevās mācoties šīs tēmas, kas šķita nesaprotams un būtu a…"
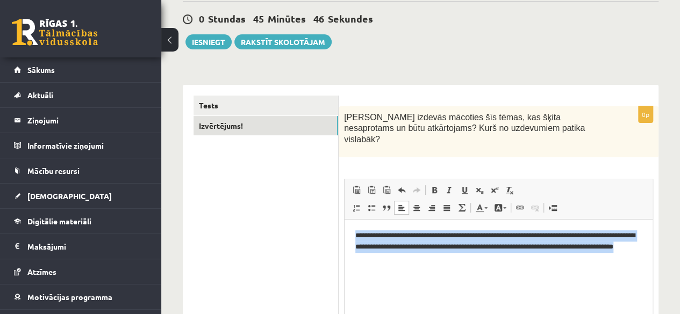
copy div "Izvērtējums! 0p Kas izdevās mācoties šīs tēmas, kas šķita nesaprotams un būtu a…"
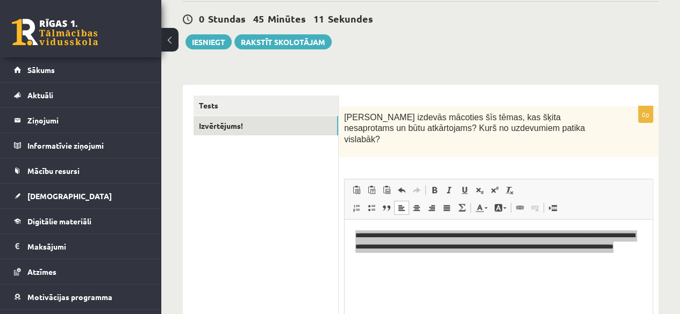
click at [305, 209] on ul "Tests Izvērtējums!" at bounding box center [265, 249] width 145 height 307
click at [321, 210] on ul "Tests Izvērtējums!" at bounding box center [265, 249] width 145 height 307
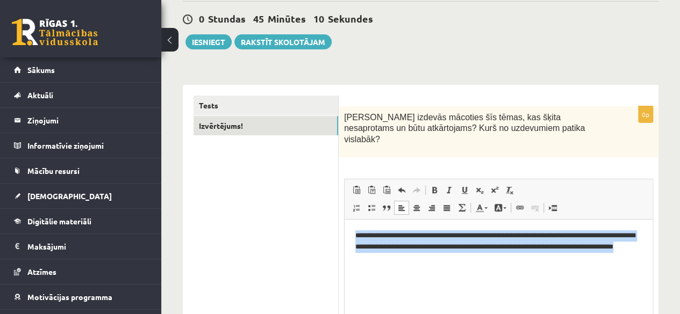
click at [409, 273] on html "**********" at bounding box center [498, 247] width 308 height 55
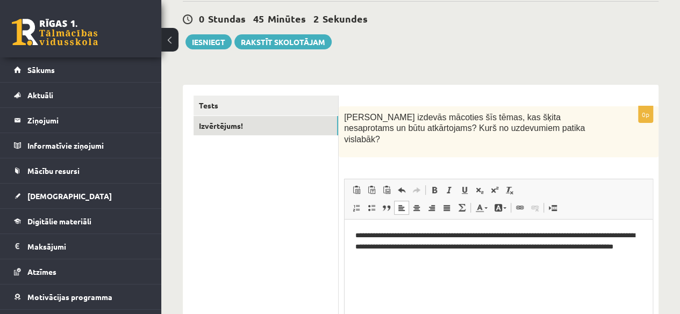
click at [462, 237] on p "**********" at bounding box center [498, 246] width 286 height 33
click at [424, 249] on p "**********" at bounding box center [498, 246] width 286 height 33
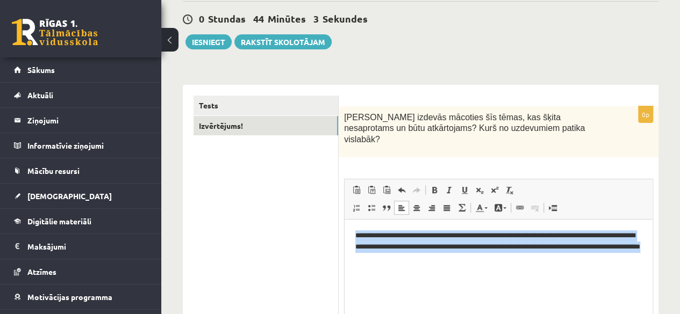
drag, startPoint x: 437, startPoint y: 263, endPoint x: 351, endPoint y: 230, distance: 92.2
click at [351, 230] on html "**********" at bounding box center [498, 247] width 308 height 55
copy p "**********"
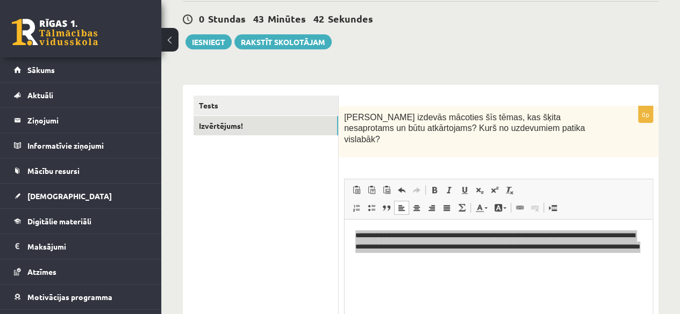
click at [271, 201] on ul "Tests Izvērtējums!" at bounding box center [265, 249] width 145 height 307
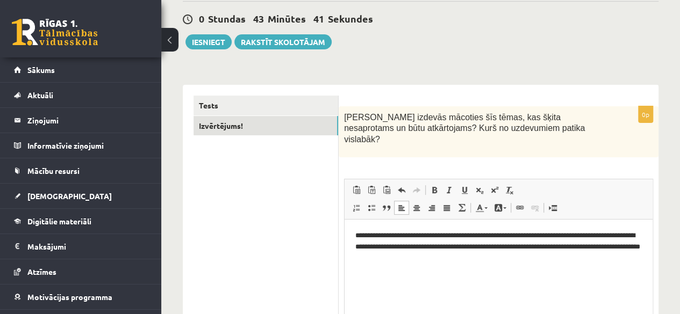
click at [447, 275] on html "**********" at bounding box center [498, 247] width 308 height 55
click at [362, 247] on p "**********" at bounding box center [498, 246] width 286 height 33
click at [271, 103] on link "Tests" at bounding box center [265, 106] width 145 height 20
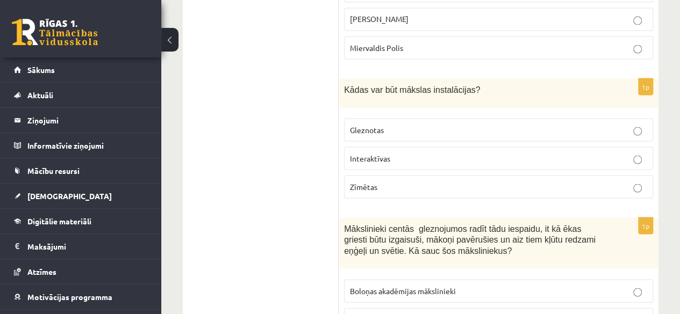
scroll to position [5192, 0]
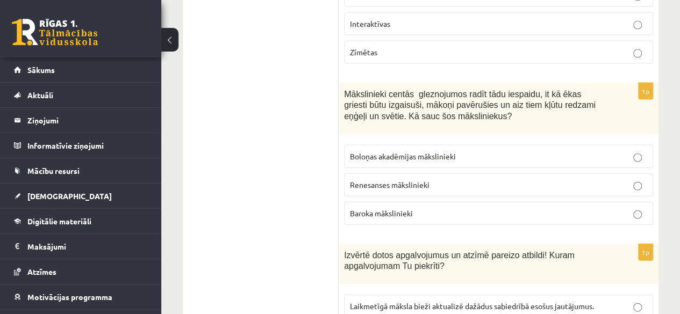
drag, startPoint x: 344, startPoint y: 193, endPoint x: 528, endPoint y: 340, distance: 235.2
copy form "Šim virzienam raksturīgs tīru, košu krāsu pielietojums, krāsu kontrasti. Netiek…"
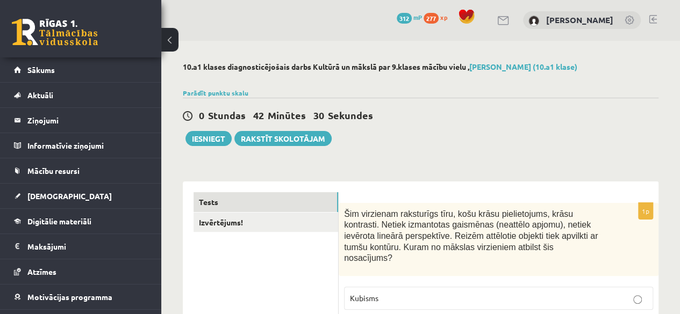
scroll to position [0, 0]
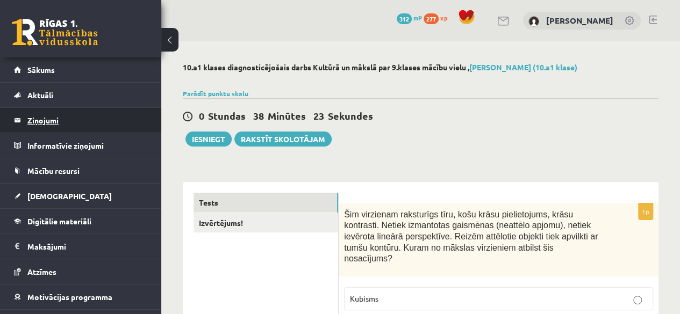
click at [47, 121] on legend "Ziņojumi 0" at bounding box center [87, 120] width 120 height 25
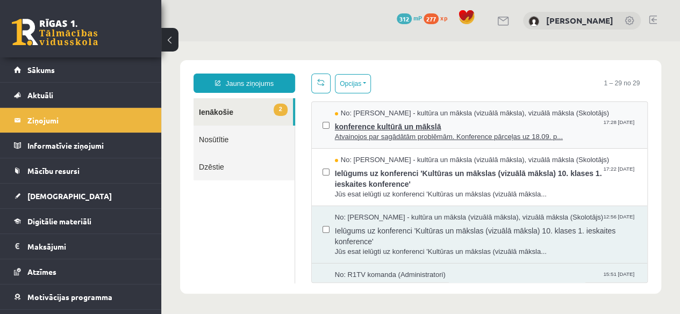
click at [370, 136] on span "Atvainojos par sagādātām problēmām. Konference pārceļas uz 18.09. p..." at bounding box center [485, 137] width 301 height 10
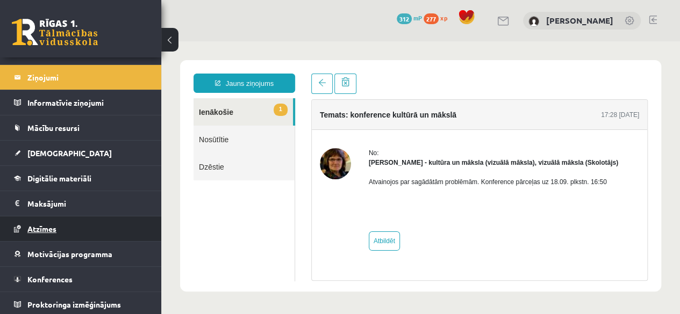
scroll to position [42, 0]
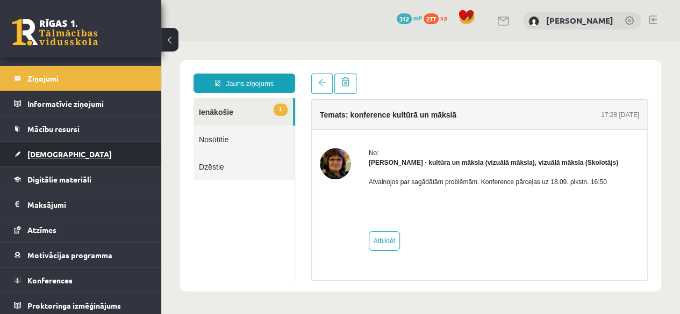
click at [48, 160] on link "[DEMOGRAPHIC_DATA]" at bounding box center [81, 154] width 134 height 25
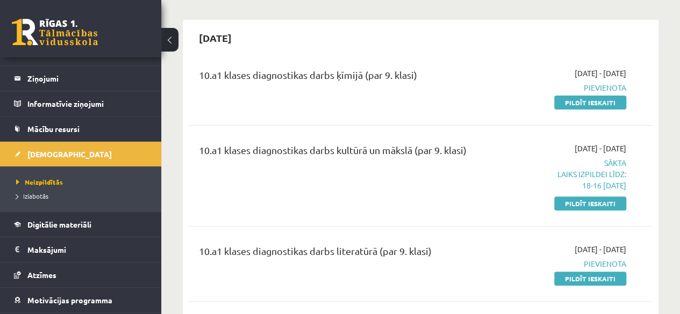
scroll to position [80, 0]
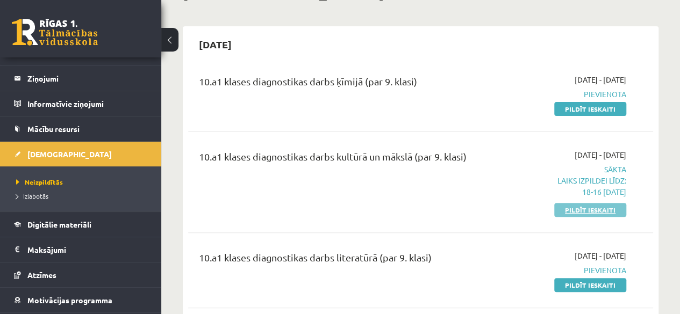
click at [583, 212] on link "Pildīt ieskaiti" at bounding box center [590, 210] width 72 height 14
click at [609, 212] on link "Pildīt ieskaiti" at bounding box center [590, 210] width 72 height 14
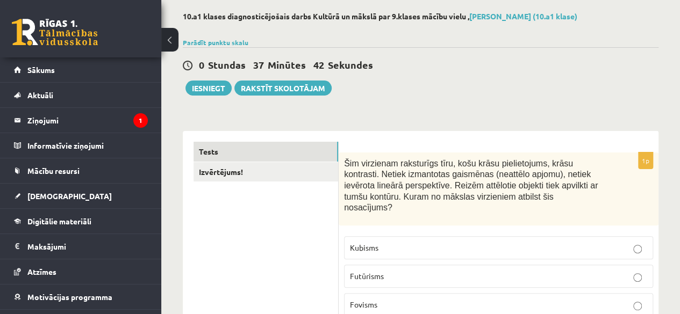
scroll to position [50, 0]
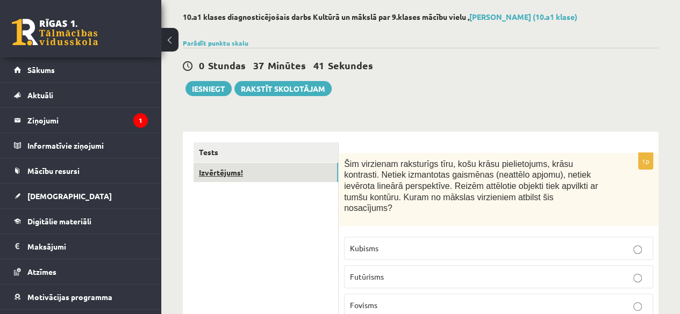
click at [231, 180] on link "Izvērtējums!" at bounding box center [265, 173] width 145 height 20
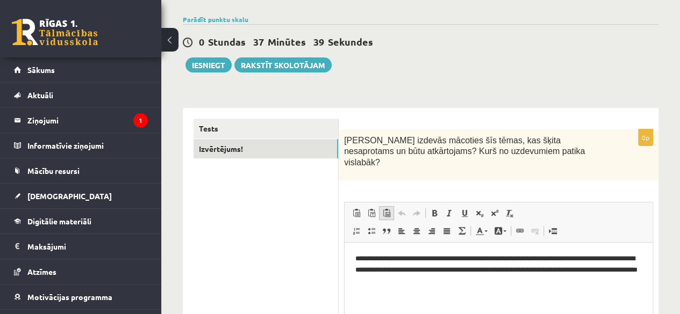
scroll to position [0, 0]
click at [276, 132] on link "Tests" at bounding box center [265, 129] width 145 height 20
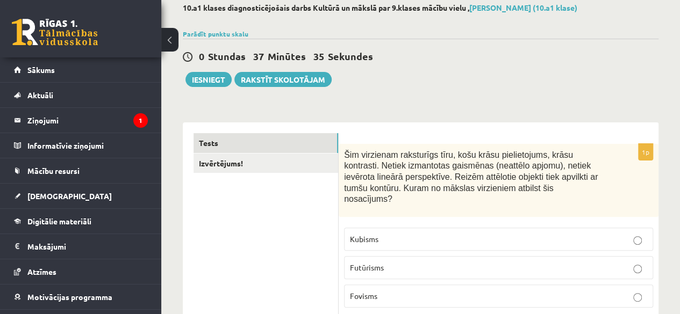
scroll to position [59, 0]
click at [223, 80] on button "Iesniegt" at bounding box center [208, 80] width 46 height 15
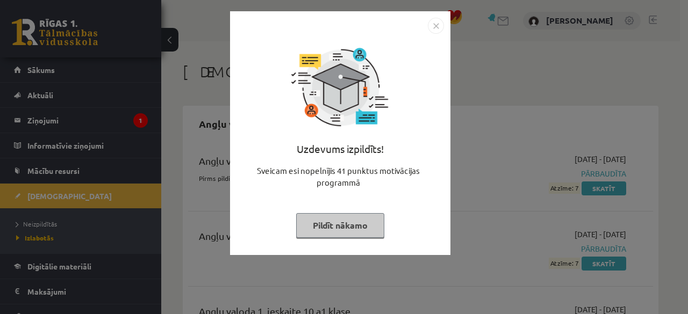
click at [438, 23] on img "Close" at bounding box center [436, 26] width 16 height 16
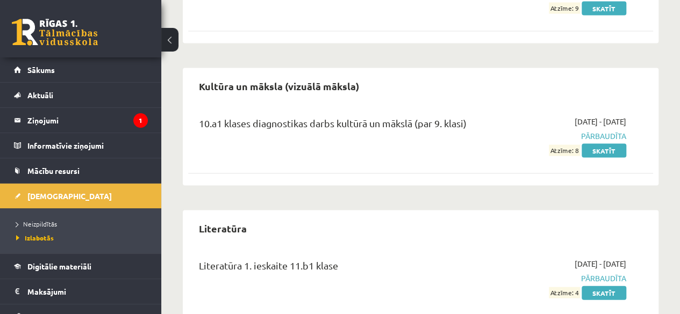
scroll to position [1057, 0]
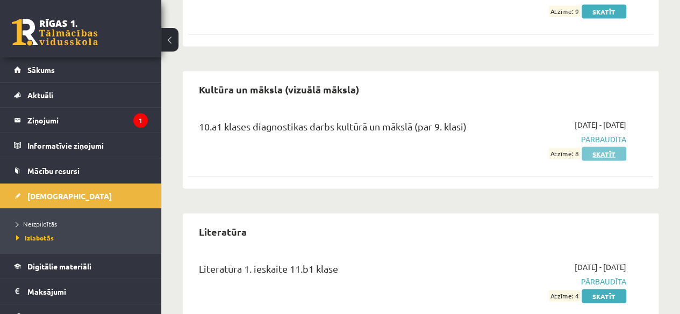
click at [604, 147] on link "Skatīt" at bounding box center [603, 154] width 45 height 14
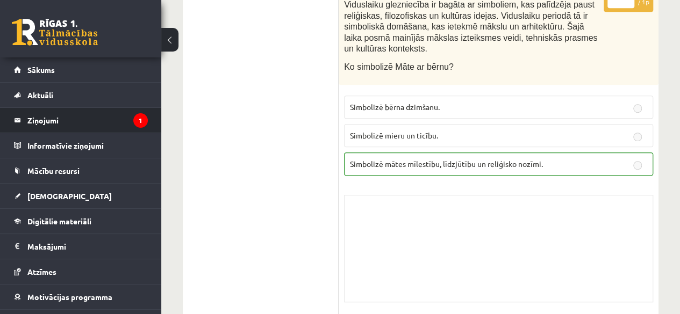
scroll to position [6453, 0]
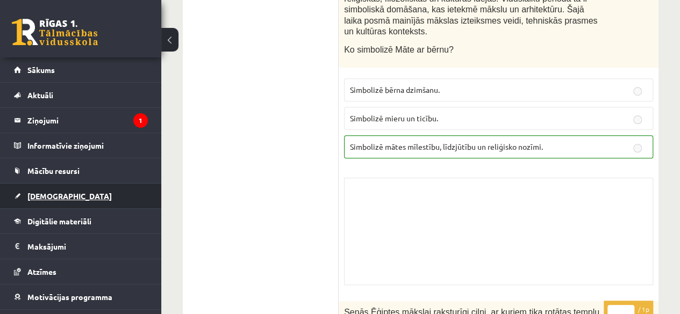
click at [49, 190] on link "[DEMOGRAPHIC_DATA]" at bounding box center [81, 196] width 134 height 25
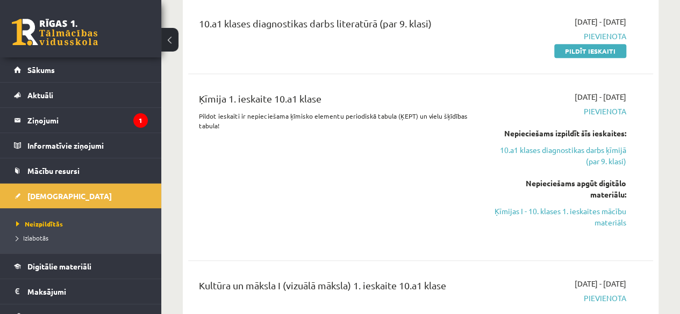
scroll to position [212, 0]
click at [555, 219] on link "Ķīmijas I - 10. klases 1. ieskaites mācību materiāls" at bounding box center [560, 217] width 132 height 23
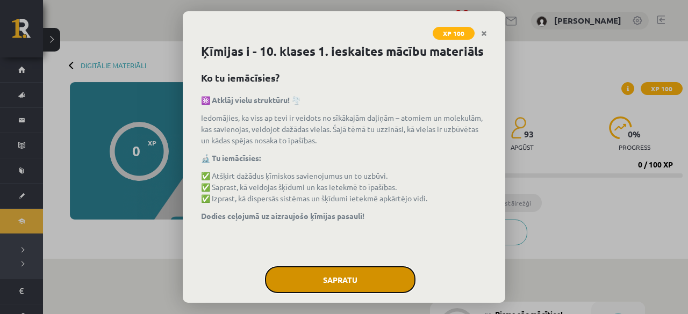
click at [314, 293] on button "Sapratu" at bounding box center [340, 279] width 150 height 27
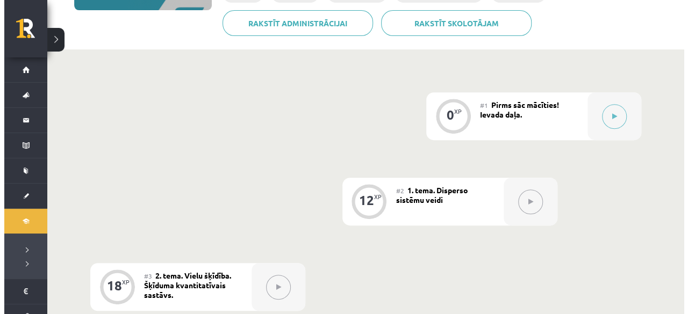
scroll to position [264, 0]
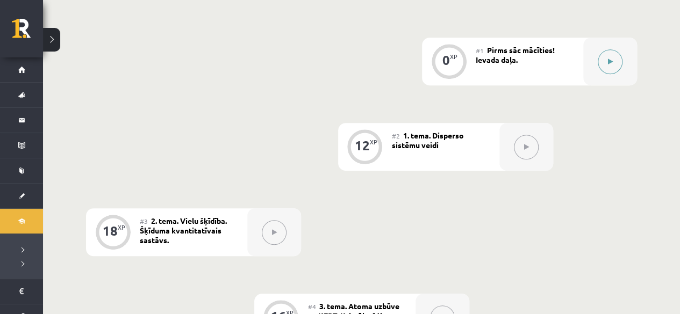
click at [611, 40] on div at bounding box center [610, 62] width 54 height 48
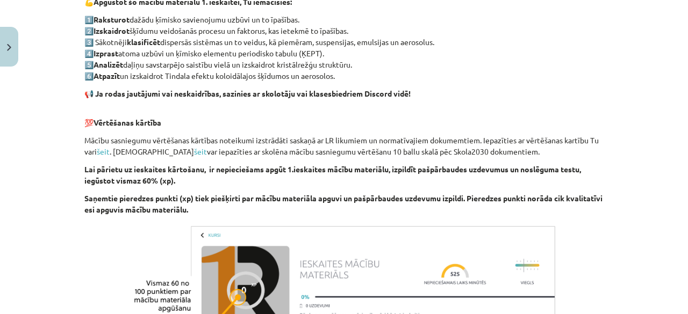
scroll to position [730, 0]
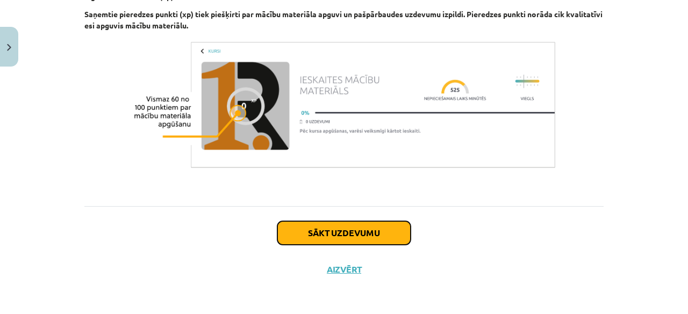
click at [380, 235] on button "Sākt uzdevumu" at bounding box center [343, 233] width 133 height 24
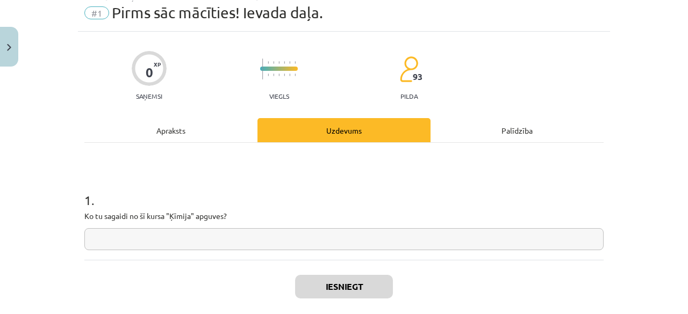
scroll to position [27, 0]
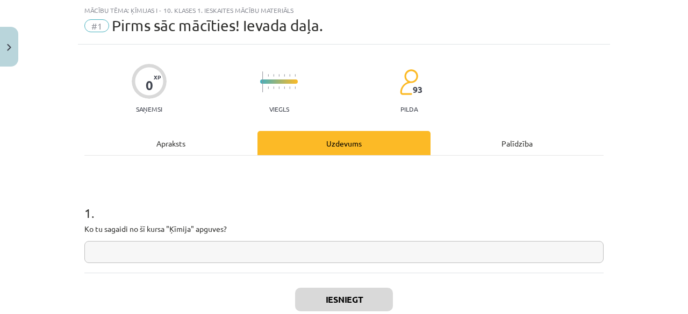
click at [352, 256] on input "text" at bounding box center [343, 252] width 519 height 22
type input "*"
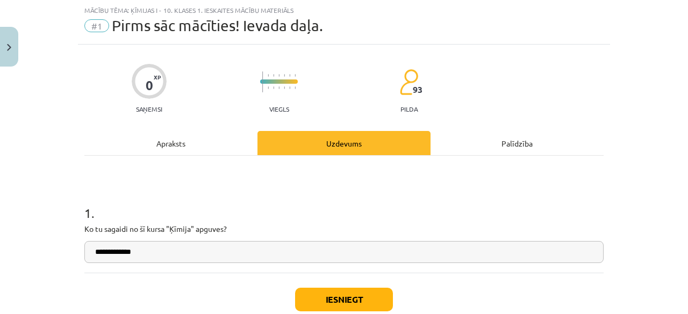
type input "**********"
click at [344, 294] on button "Iesniegt" at bounding box center [344, 300] width 98 height 24
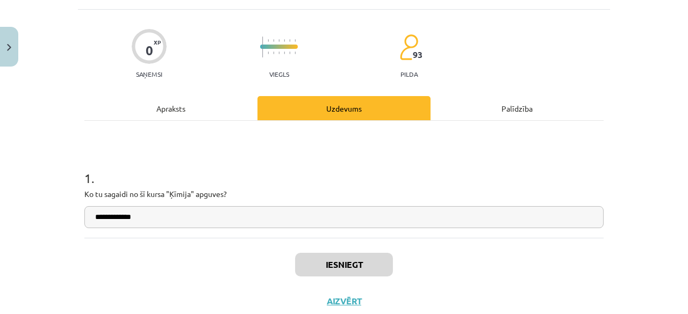
scroll to position [265, 0]
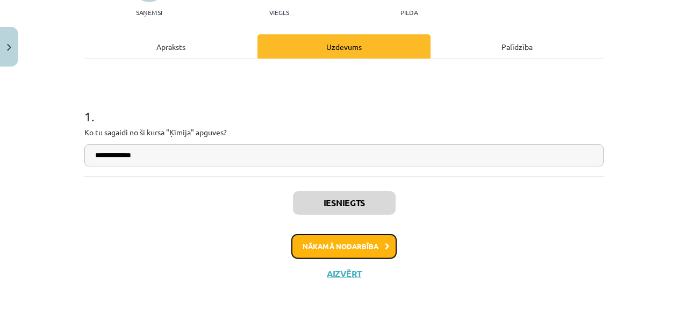
click at [385, 243] on icon at bounding box center [387, 246] width 5 height 7
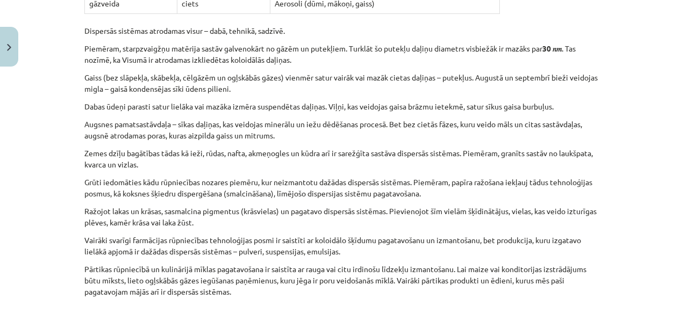
scroll to position [1363, 0]
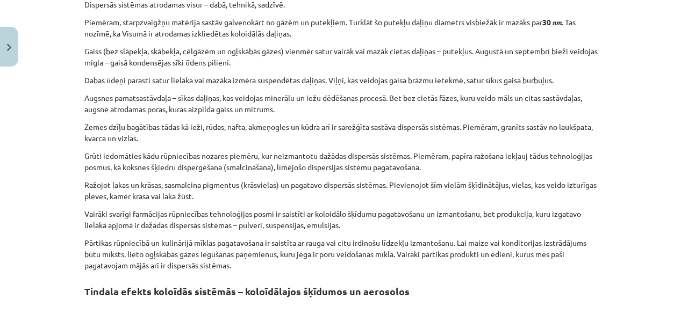
click at [485, 75] on p "Dabas ūdeņi parasti satur lielāka vai mazāka izmēra suspendētas daļiņas. Viļņi,…" at bounding box center [343, 80] width 519 height 11
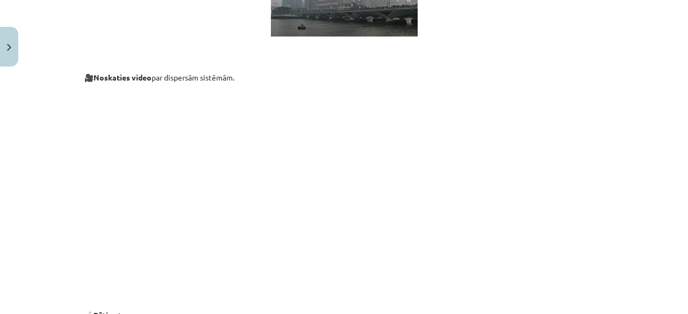
scroll to position [2987, 0]
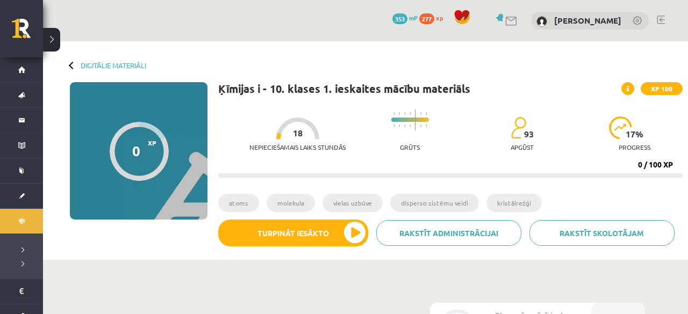
scroll to position [265, 0]
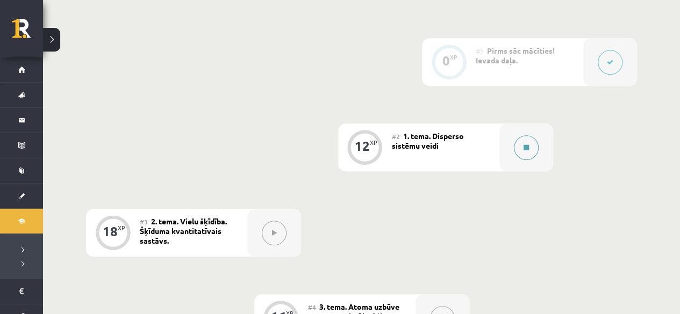
click at [518, 148] on button at bounding box center [526, 147] width 25 height 25
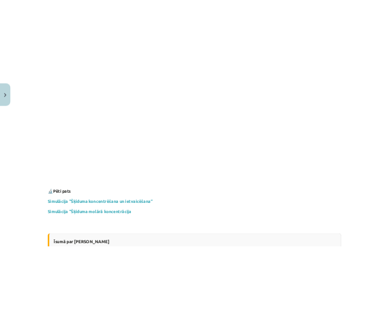
scroll to position [2917, 0]
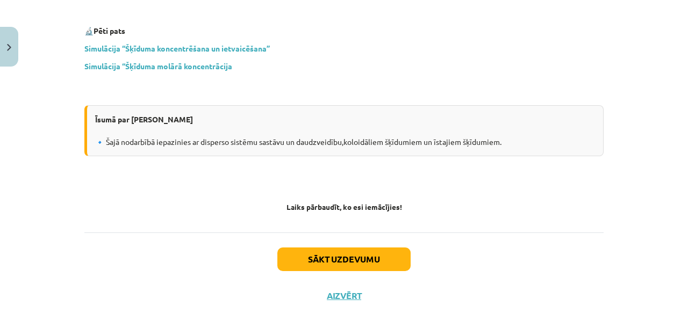
scroll to position [3083, 0]
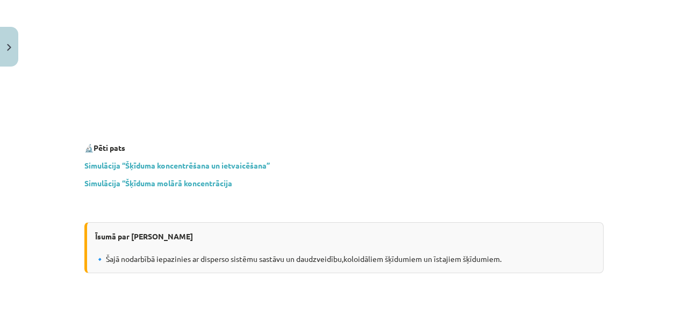
click at [299, 250] on div "Īsumā par [PERSON_NAME] 🔹 Šajā nodarbībā iepazinies ar disperso sistēmu sastāvu…" at bounding box center [343, 247] width 519 height 51
click at [299, 249] on div "Īsumā par [PERSON_NAME] 🔹 Šajā nodarbībā iepazinies ar disperso sistēmu sastāvu…" at bounding box center [343, 247] width 519 height 51
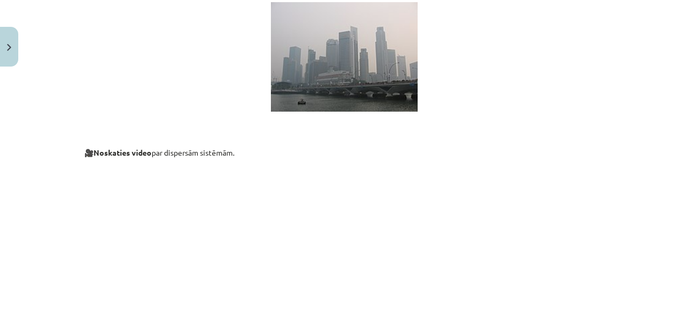
scroll to position [2840, 0]
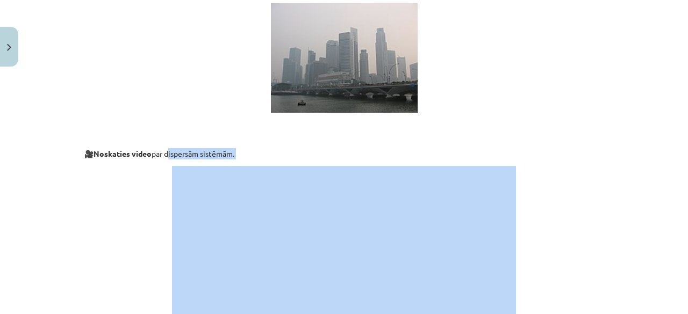
drag, startPoint x: 165, startPoint y: 138, endPoint x: 227, endPoint y: 150, distance: 62.5
copy div "dispersām sistēmām."
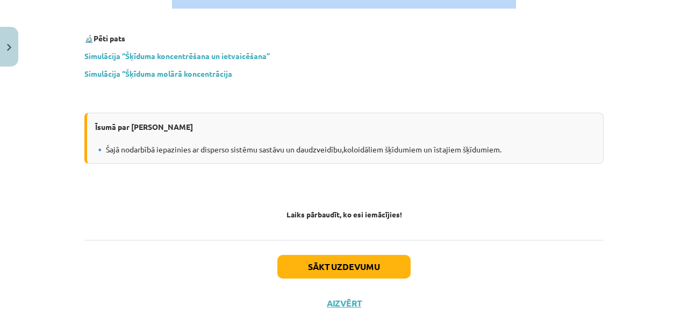
scroll to position [3193, 0]
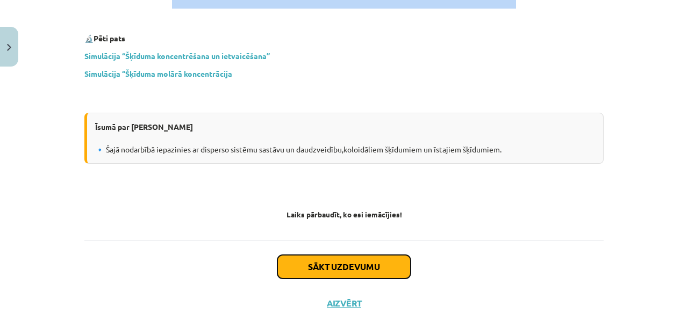
click at [352, 255] on button "Sākt uzdevumu" at bounding box center [343, 267] width 133 height 24
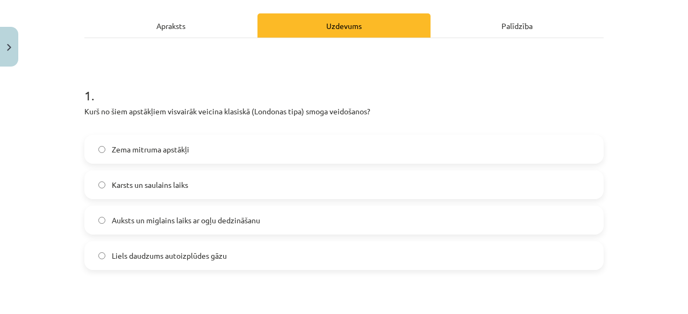
scroll to position [146, 0]
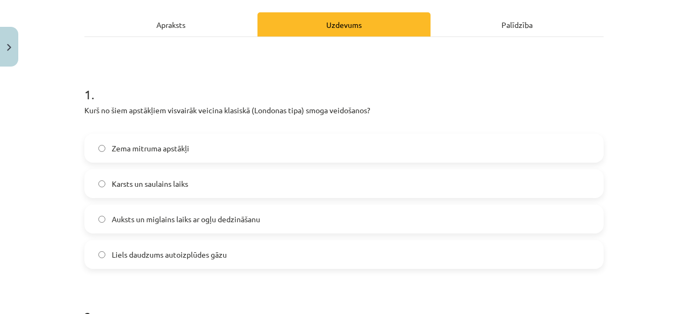
click at [218, 225] on label "Auksts un miglains laiks ar ogļu dedzināšanu" at bounding box center [343, 219] width 517 height 27
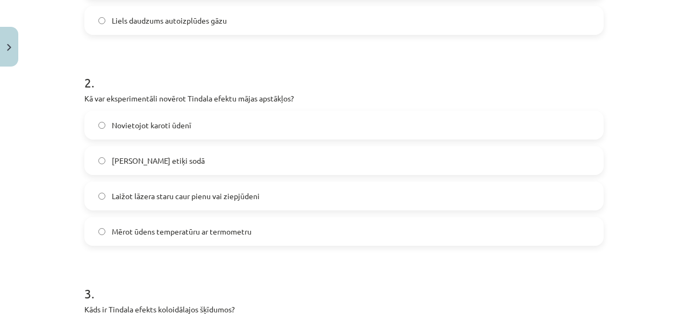
scroll to position [386, 0]
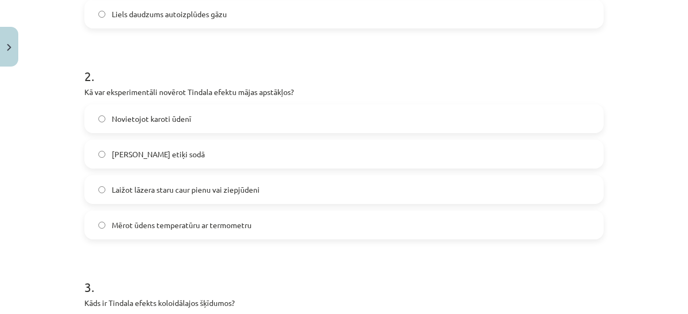
click at [257, 187] on label "Laižot lāzera staru caur pienu vai ziepjūdeni" at bounding box center [343, 189] width 517 height 27
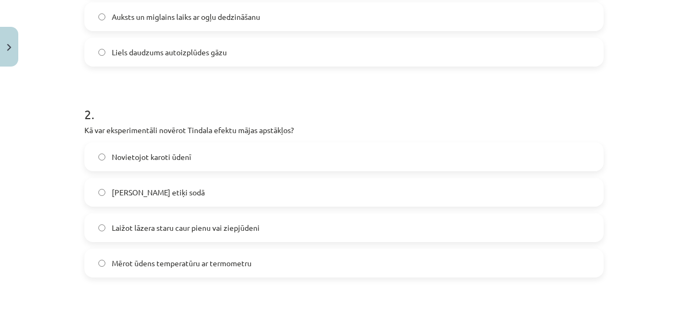
scroll to position [584, 0]
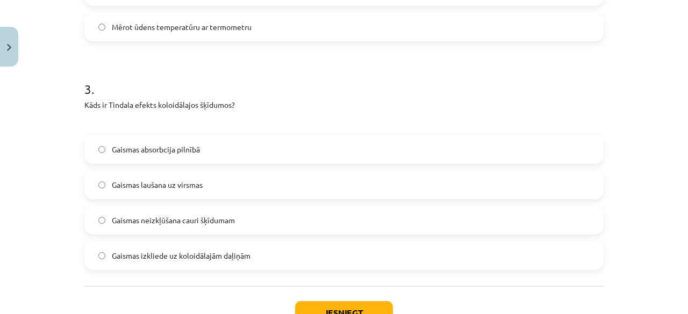
click at [272, 250] on label "Gaismas izkliede uz koloidālajām daļiņām" at bounding box center [343, 255] width 517 height 27
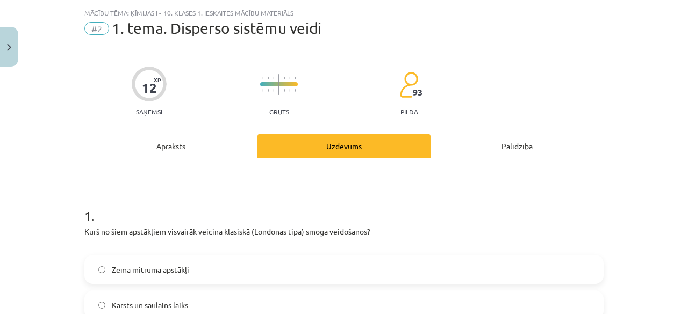
scroll to position [0, 0]
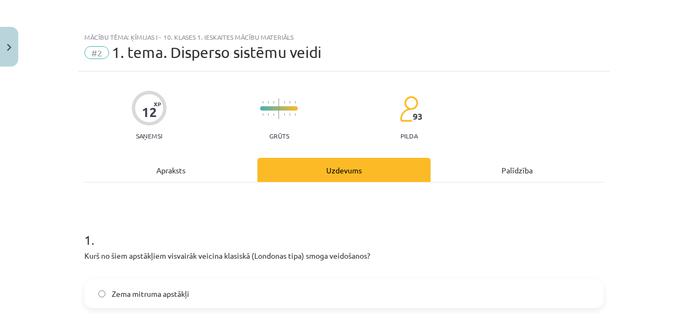
click at [236, 168] on div "Apraksts" at bounding box center [170, 170] width 173 height 24
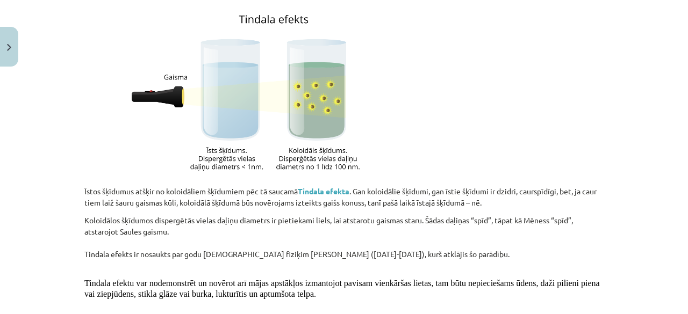
scroll to position [1794, 0]
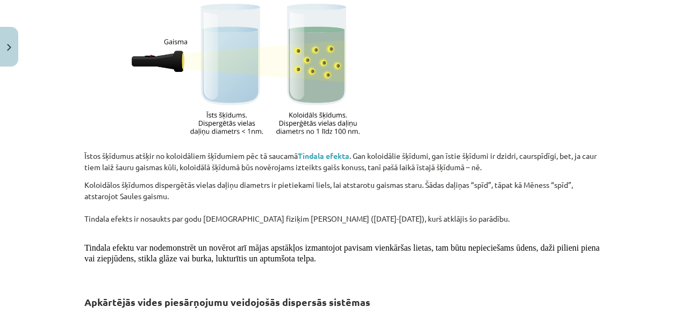
click at [196, 271] on p at bounding box center [343, 276] width 519 height 11
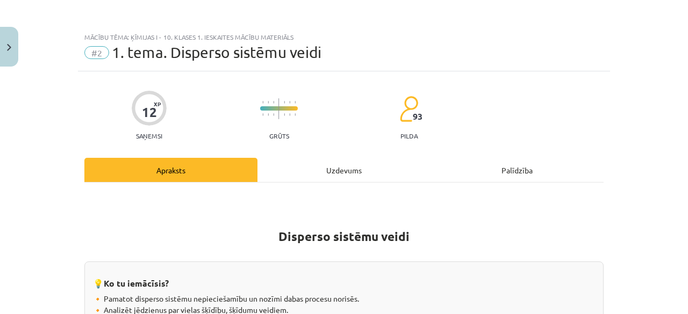
scroll to position [3, 0]
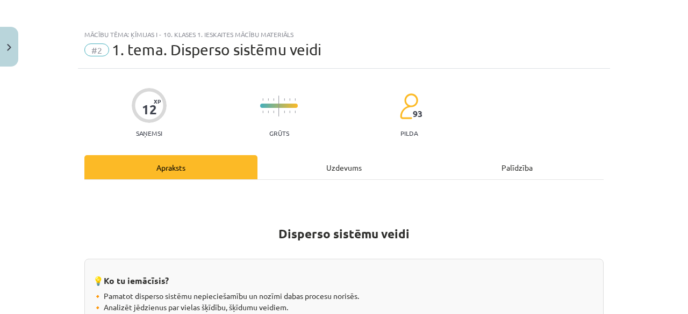
click at [372, 176] on div "Uzdevums" at bounding box center [343, 167] width 173 height 24
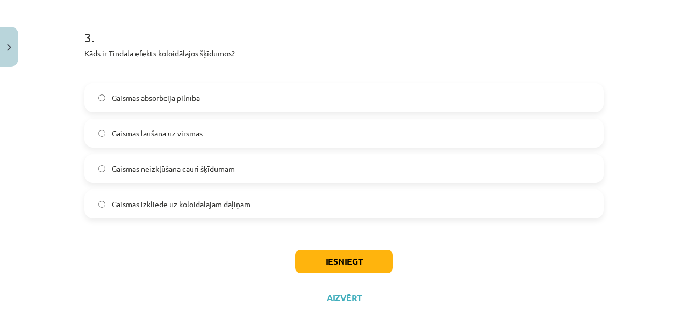
scroll to position [629, 0]
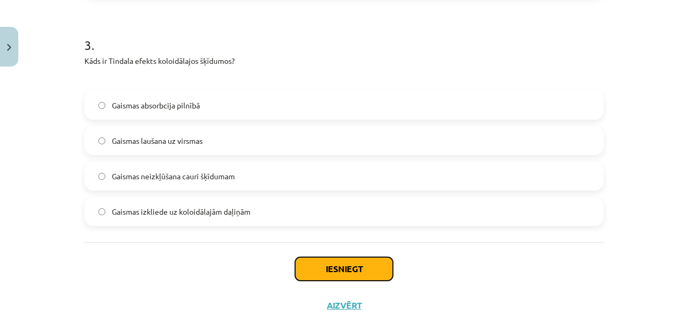
click at [350, 272] on button "Iesniegt" at bounding box center [344, 269] width 98 height 24
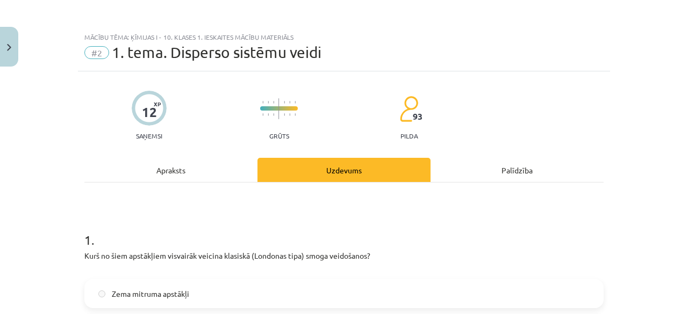
scroll to position [33, 0]
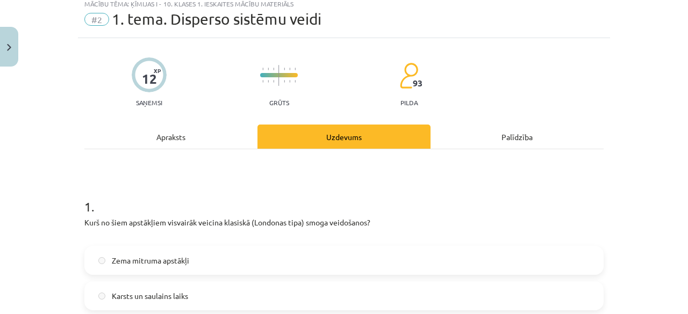
click at [223, 126] on div "Apraksts" at bounding box center [170, 137] width 173 height 24
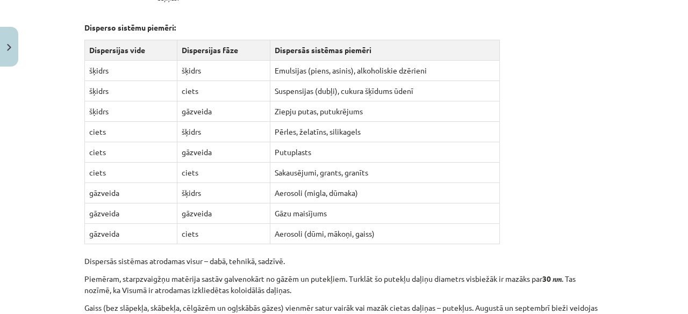
scroll to position [1106, 0]
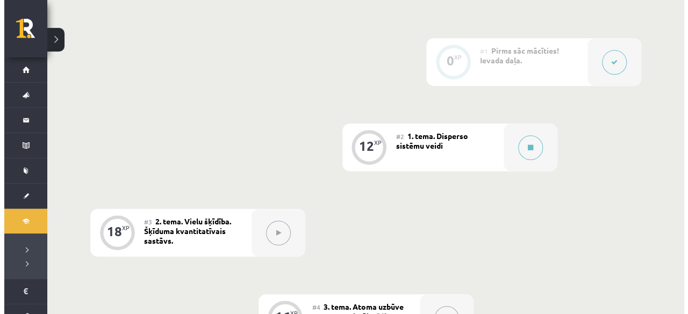
scroll to position [265, 0]
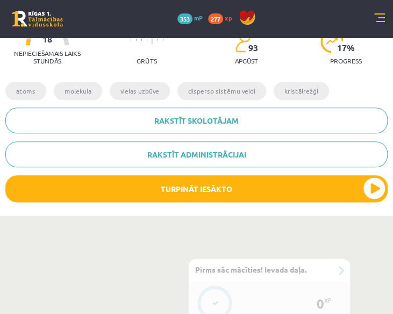
click at [256, 68] on div "93 apgūst" at bounding box center [246, 50] width 23 height 41
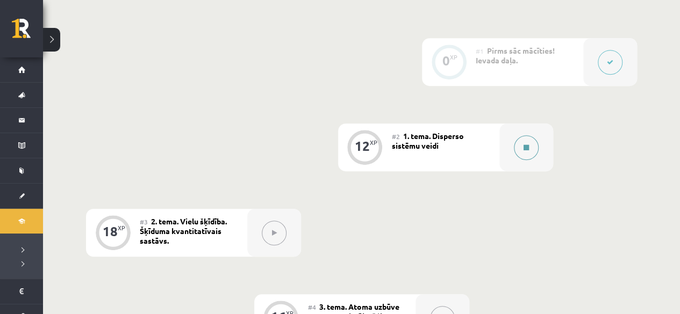
click at [522, 157] on button at bounding box center [526, 147] width 25 height 25
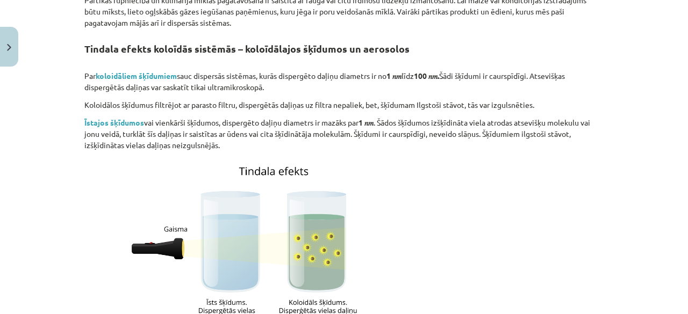
scroll to position [1606, 0]
click at [518, 118] on p "Īstajos šķīdumos vai vienkārši šķīdumos, dispergēto daļiņu diametrs ir mazāks p…" at bounding box center [343, 135] width 519 height 34
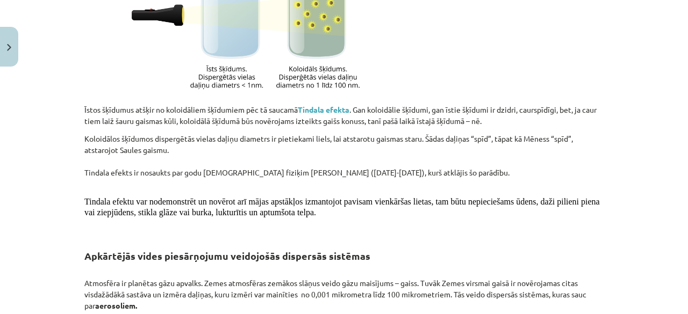
scroll to position [1844, 0]
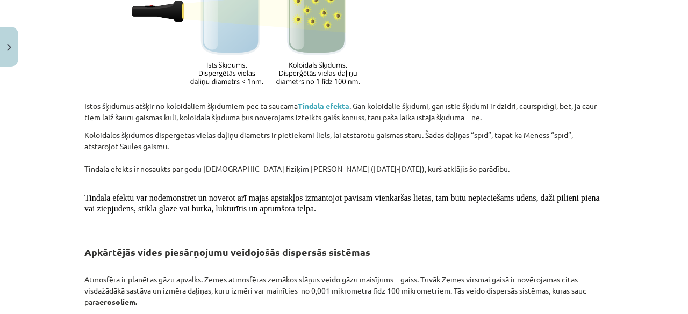
click at [504, 129] on p "Koloidālos šķīdumos dispergētās vielas daļiņu diametrs ir pietiekami liels, lai…" at bounding box center [343, 157] width 519 height 56
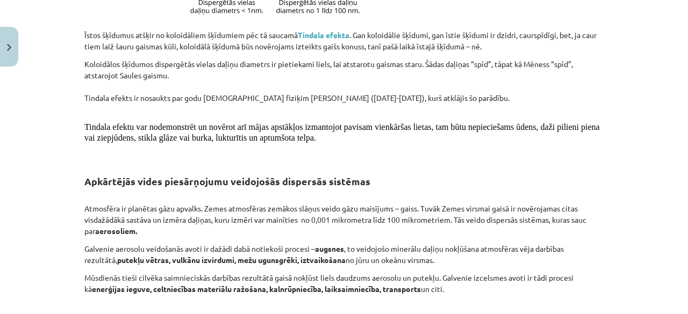
scroll to position [1834, 0]
